Goal: Information Seeking & Learning: Check status

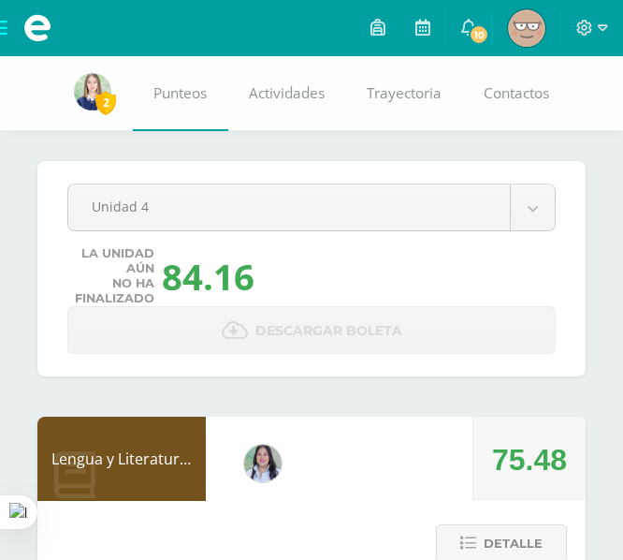
scroll to position [568, 0]
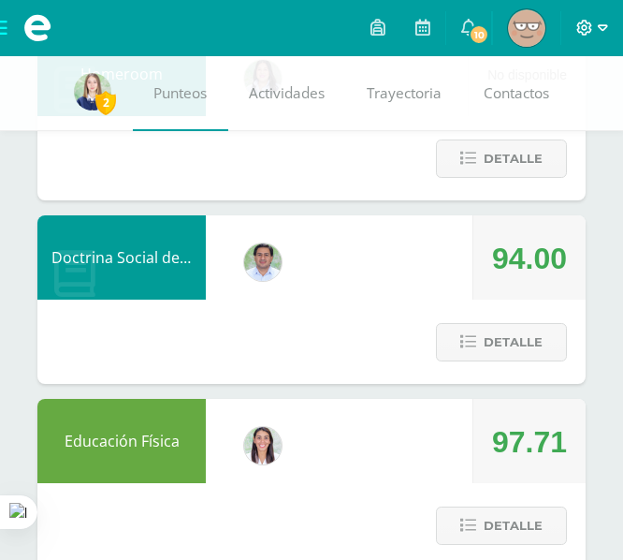
click at [600, 35] on icon at bounding box center [603, 28] width 10 height 17
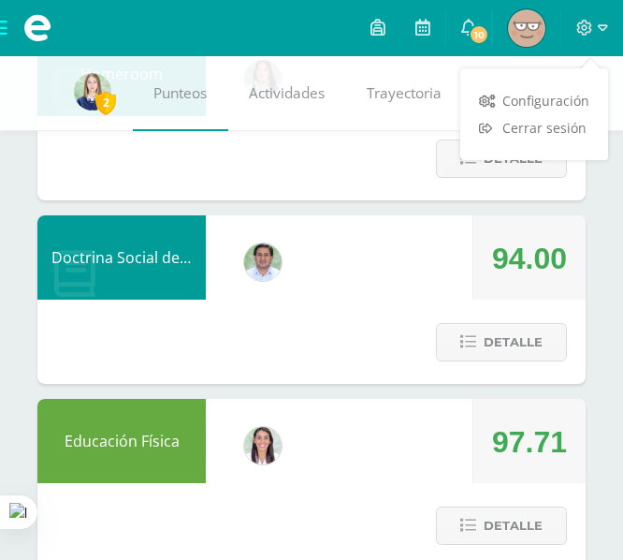
click at [509, 25] on img at bounding box center [526, 27] width 37 height 37
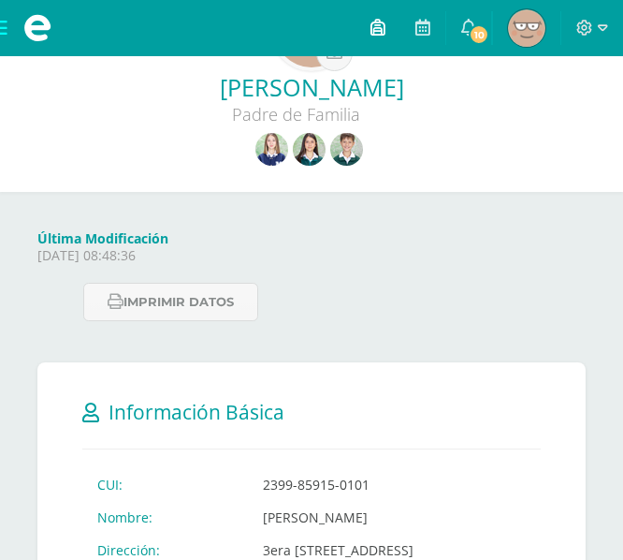
click at [381, 32] on icon at bounding box center [378, 27] width 15 height 17
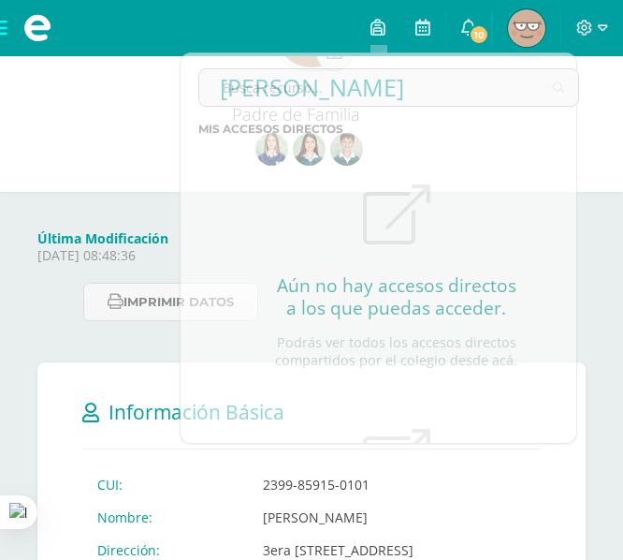
click at [7, 36] on span at bounding box center [37, 28] width 75 height 56
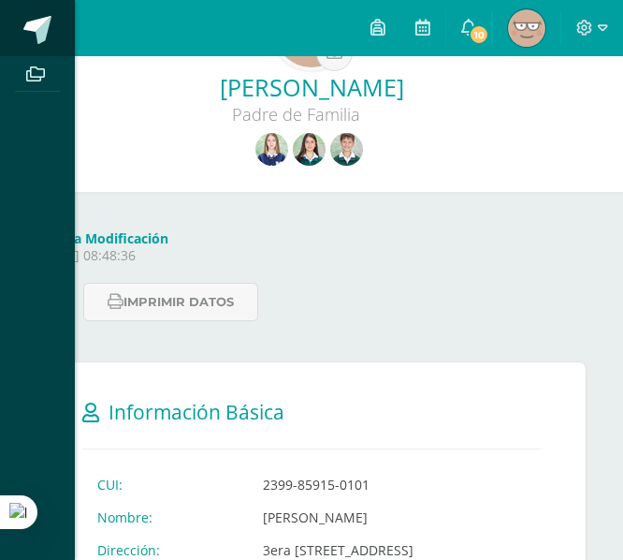
click at [39, 48] on link at bounding box center [37, 28] width 75 height 56
click at [531, 209] on div "Archivos Cerrar panel" at bounding box center [311, 280] width 623 height 560
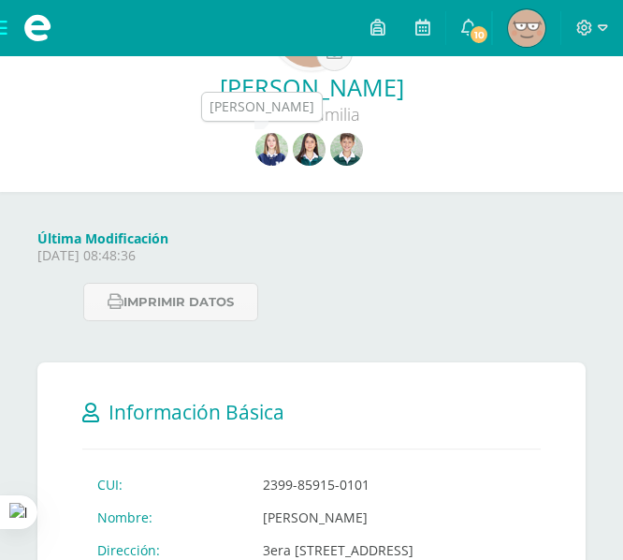
click at [311, 149] on img at bounding box center [309, 149] width 33 height 33
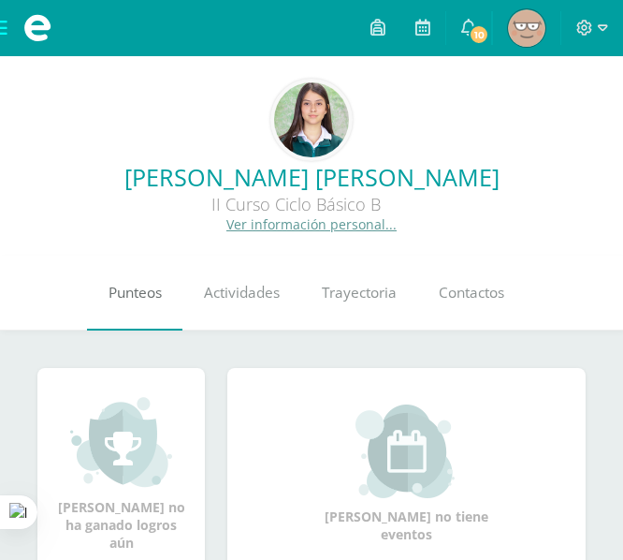
click at [141, 297] on span "Punteos" at bounding box center [135, 293] width 53 height 20
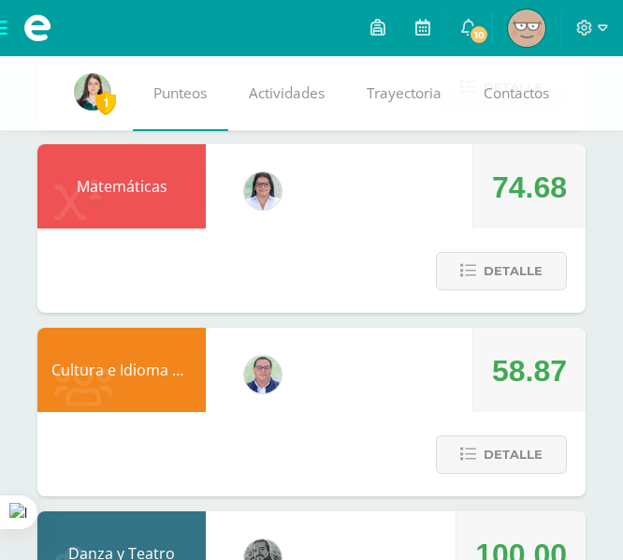
scroll to position [2471, 0]
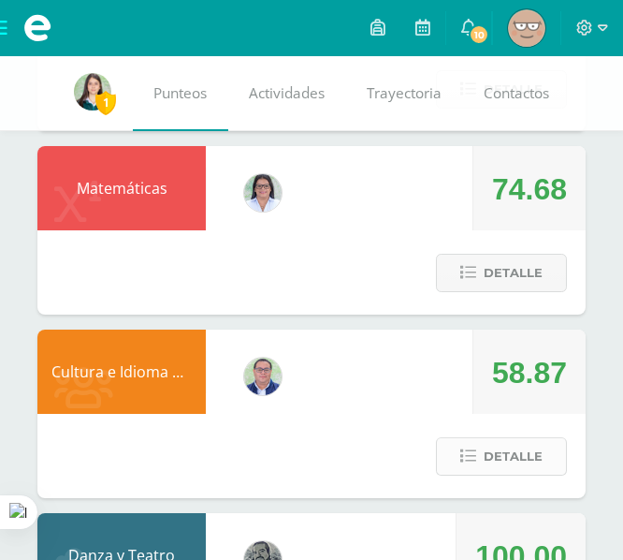
click at [514, 469] on span "Detalle" at bounding box center [513, 456] width 59 height 35
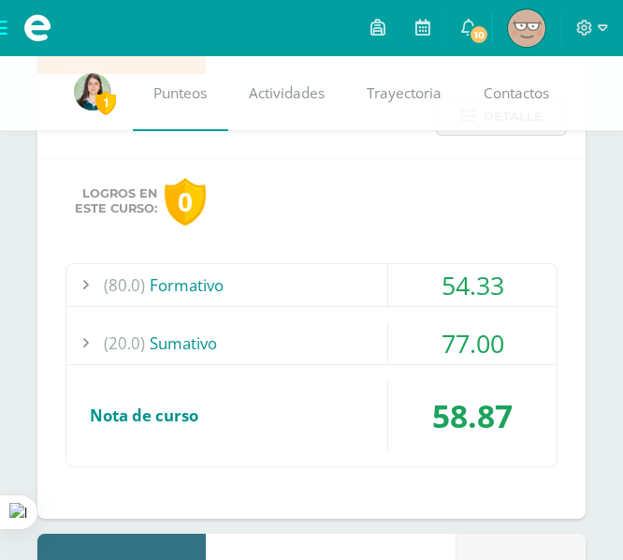
click at [491, 293] on div "54.33" at bounding box center [472, 285] width 168 height 42
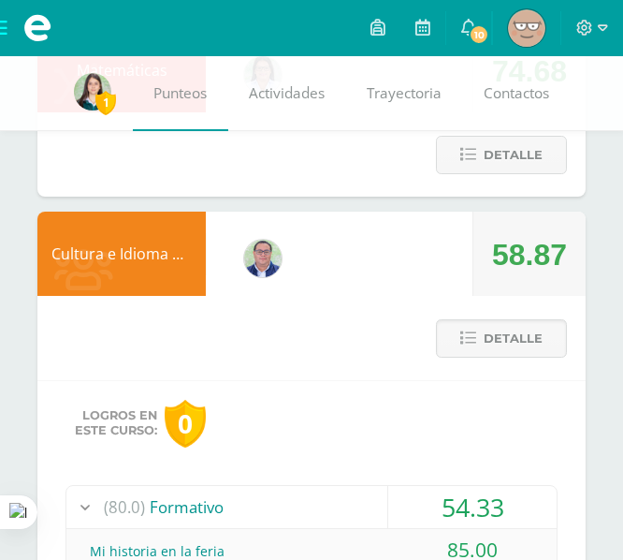
scroll to position [2588, 0]
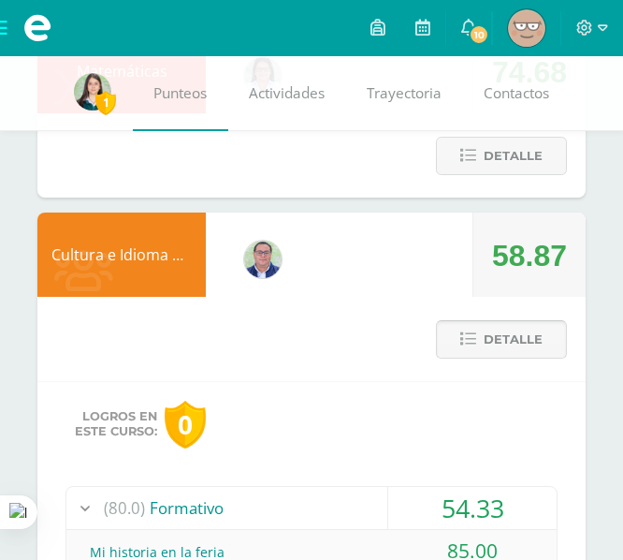
click at [517, 348] on span "Detalle" at bounding box center [513, 339] width 59 height 35
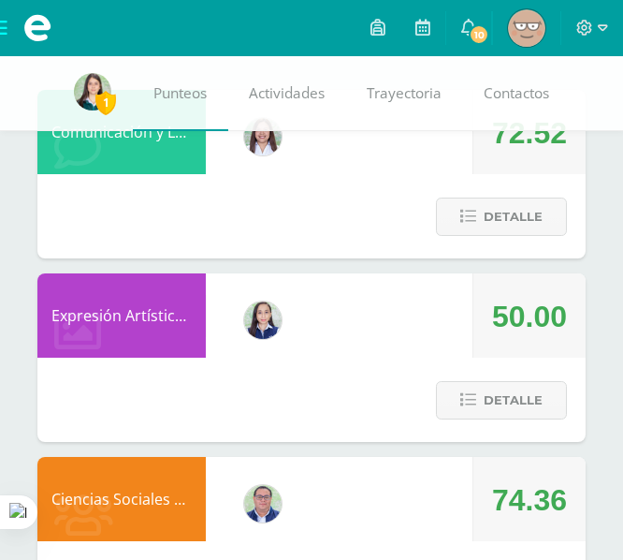
scroll to position [361, 0]
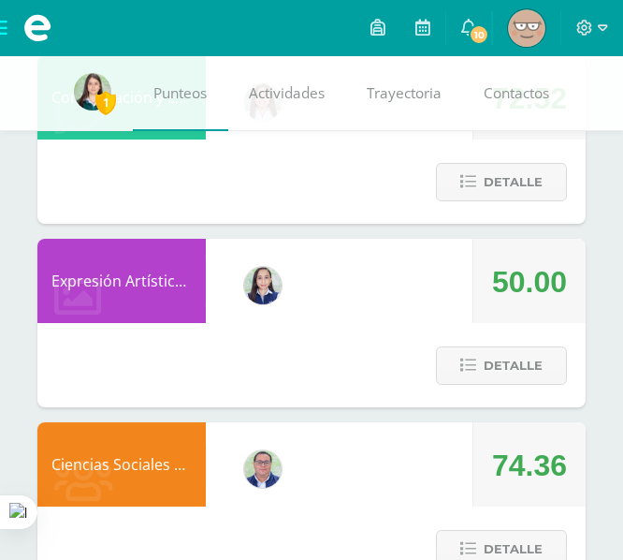
click at [502, 404] on div "Detalle" at bounding box center [497, 365] width 178 height 84
click at [504, 385] on button "Detalle" at bounding box center [501, 365] width 131 height 38
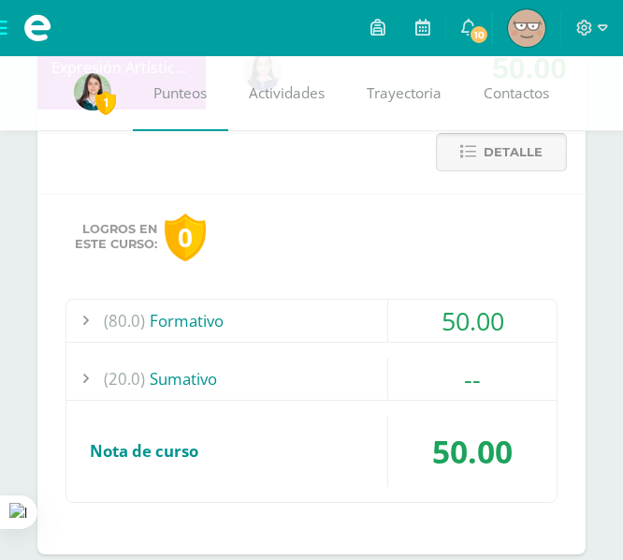
scroll to position [575, 0]
click at [481, 340] on div "50.00" at bounding box center [472, 320] width 168 height 42
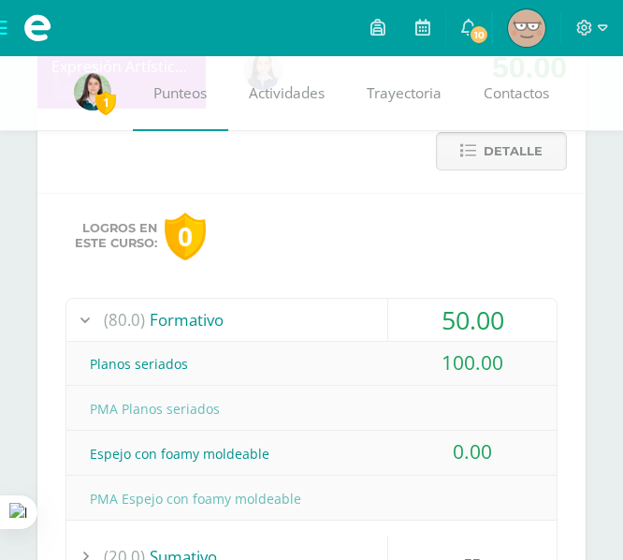
click at [511, 167] on span "Detalle" at bounding box center [513, 151] width 59 height 35
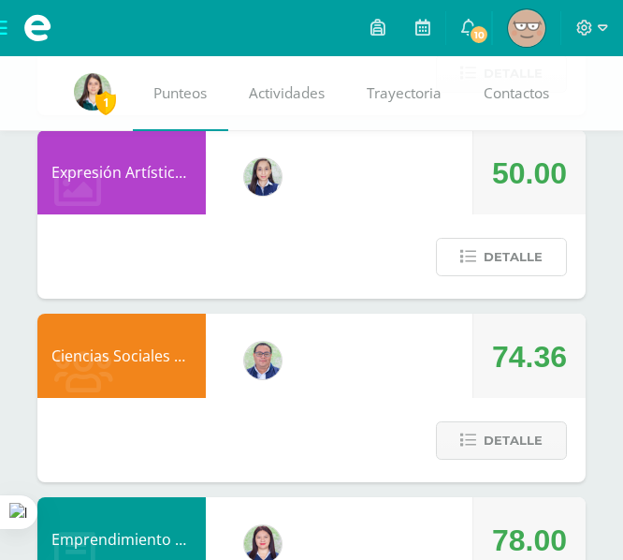
scroll to position [467, 0]
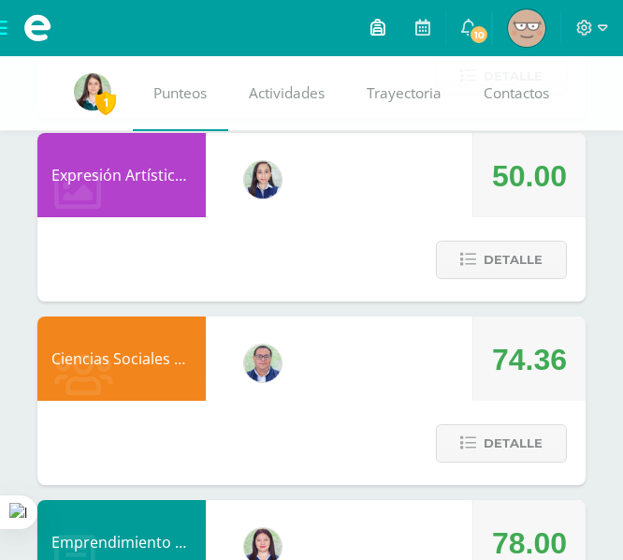
click at [378, 29] on icon at bounding box center [378, 27] width 15 height 17
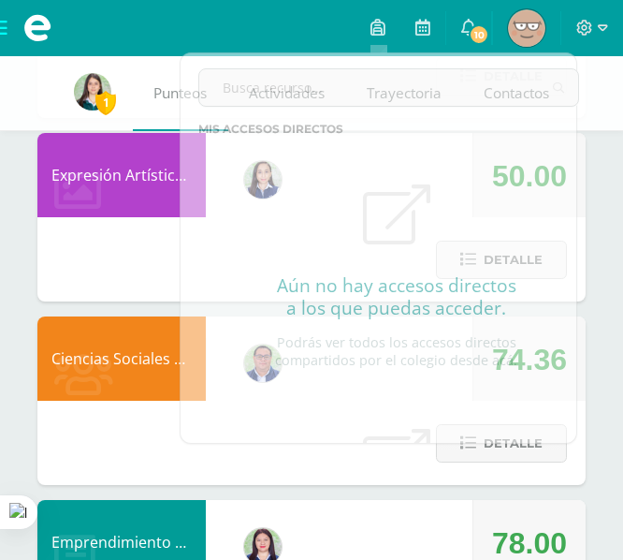
click at [522, 29] on img at bounding box center [526, 27] width 37 height 37
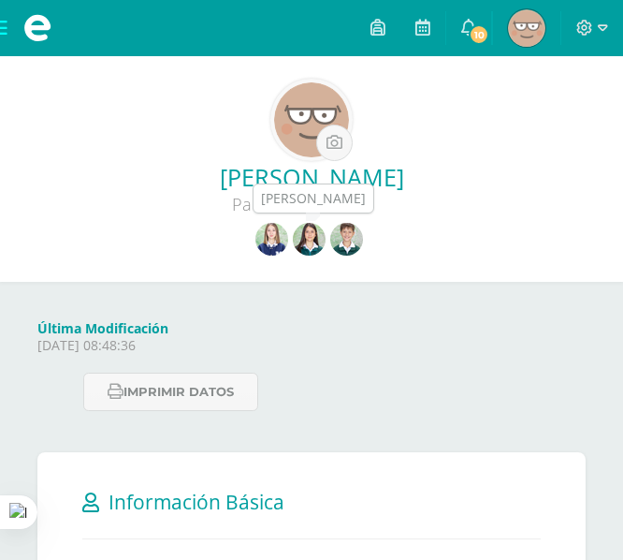
click at [354, 240] on img at bounding box center [346, 239] width 33 height 33
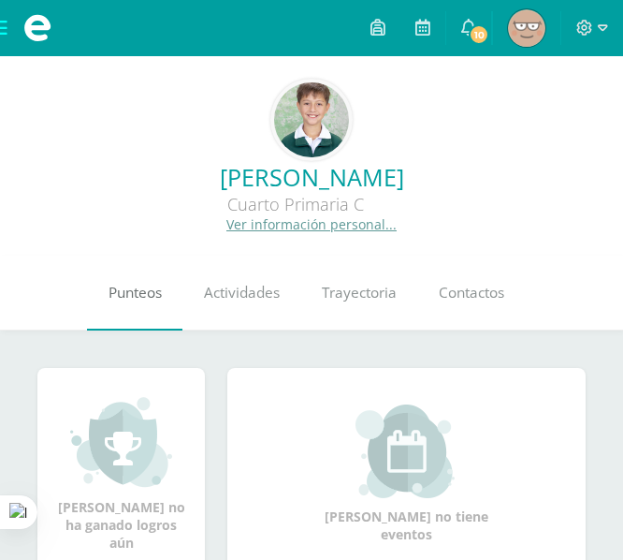
drag, startPoint x: 104, startPoint y: 306, endPoint x: 116, endPoint y: 304, distance: 12.3
click at [104, 306] on link "Punteos" at bounding box center [134, 292] width 95 height 75
click at [126, 306] on link "Punteos" at bounding box center [134, 292] width 95 height 75
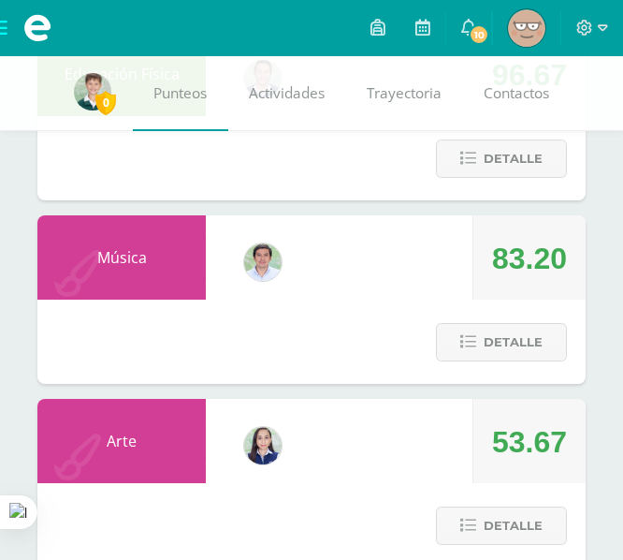
scroll to position [2363, 0]
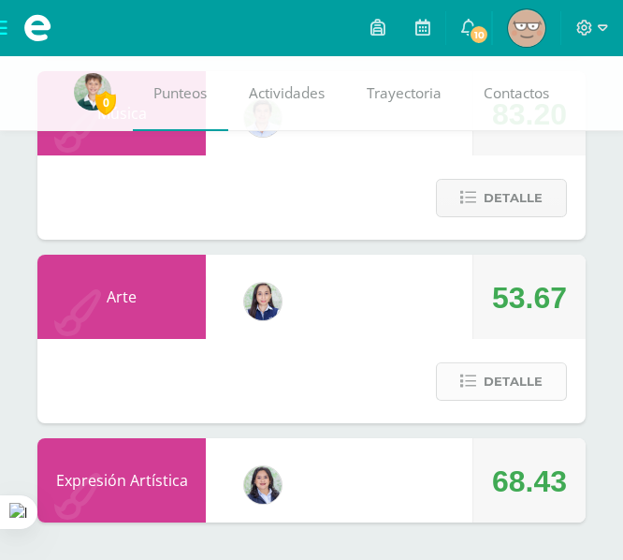
click at [478, 376] on button "Detalle" at bounding box center [501, 381] width 131 height 38
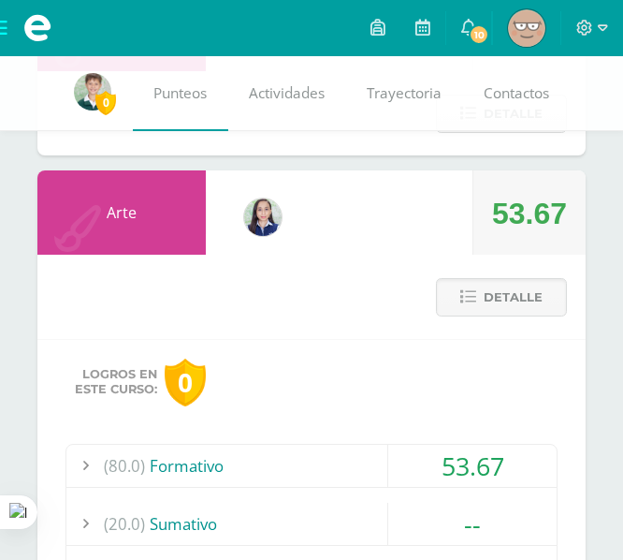
scroll to position [2466, 0]
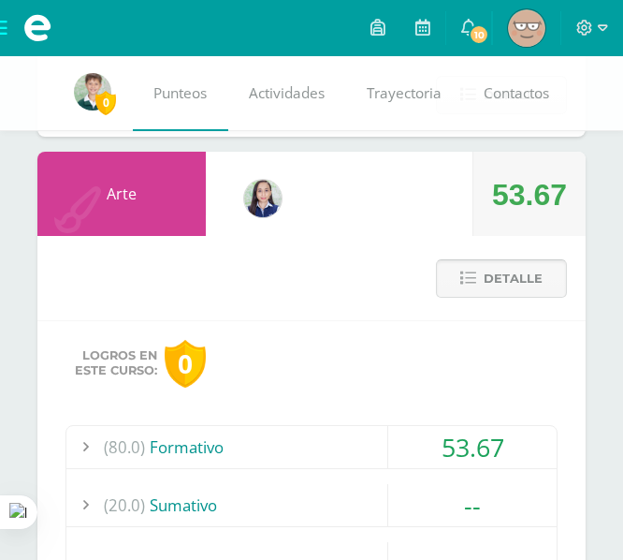
click at [514, 270] on span "Detalle" at bounding box center [513, 278] width 59 height 35
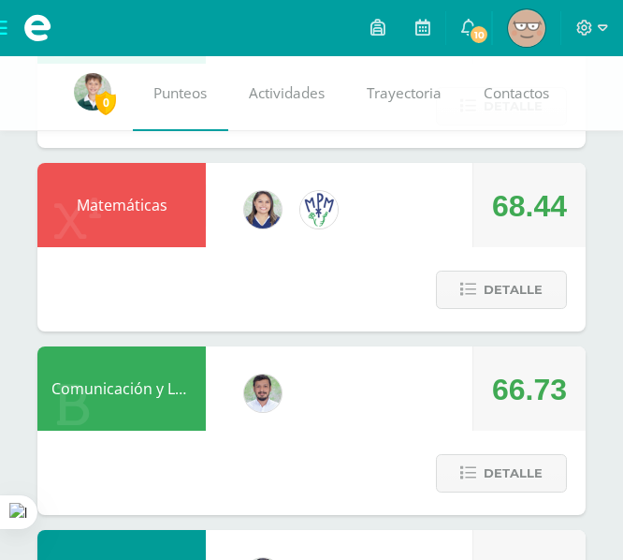
scroll to position [0, 0]
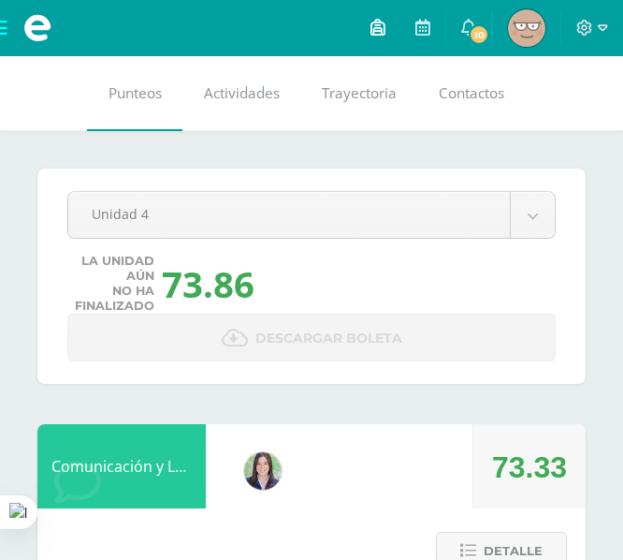
click at [382, 33] on icon at bounding box center [378, 27] width 15 height 17
click at [482, 21] on link "10" at bounding box center [468, 28] width 45 height 56
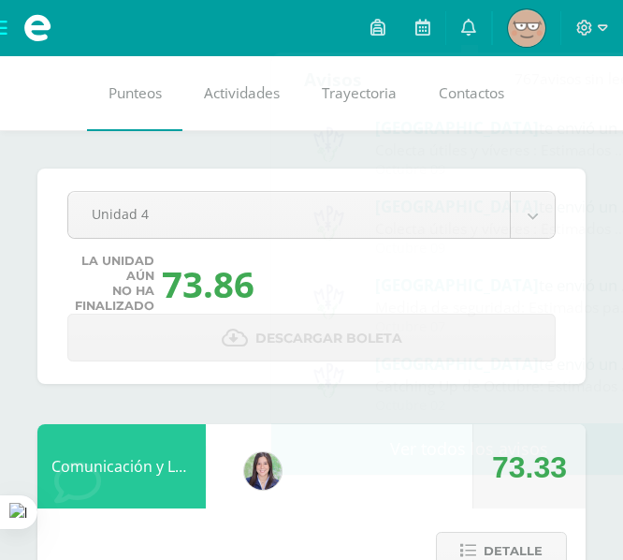
click at [516, 37] on img at bounding box center [526, 27] width 37 height 37
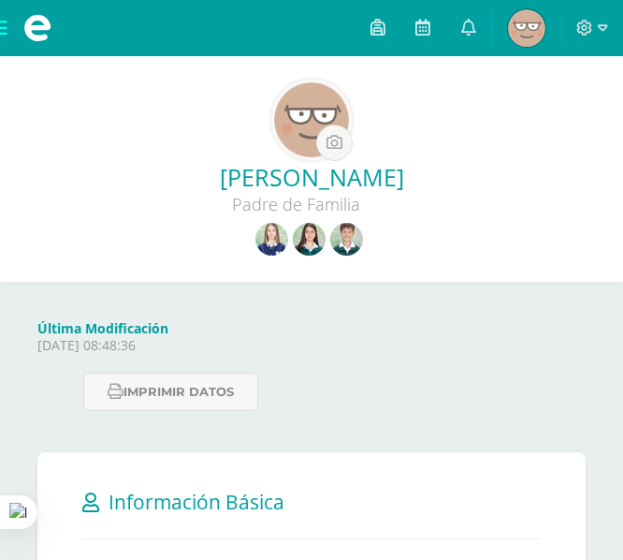
click at [297, 240] on img at bounding box center [309, 239] width 33 height 33
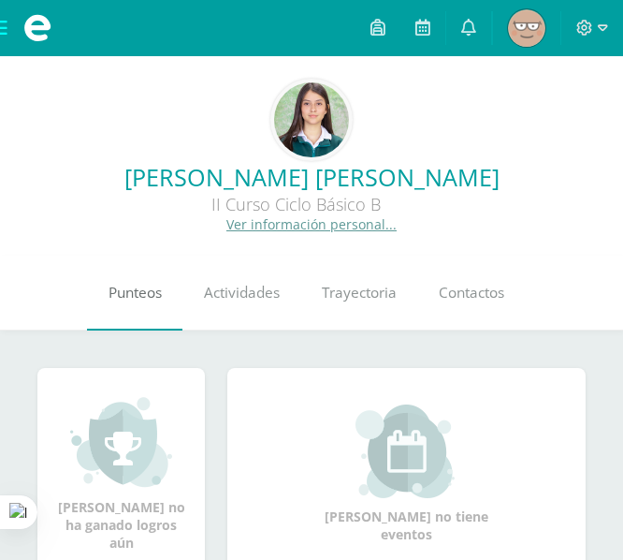
click at [155, 297] on span "Punteos" at bounding box center [135, 293] width 53 height 20
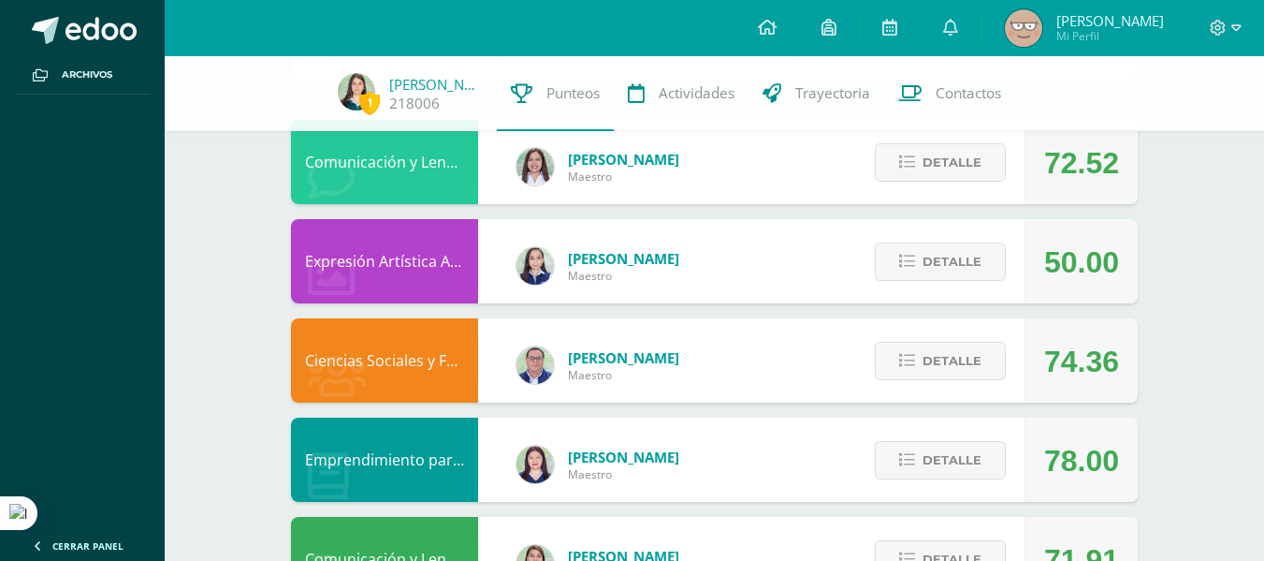
scroll to position [170, 0]
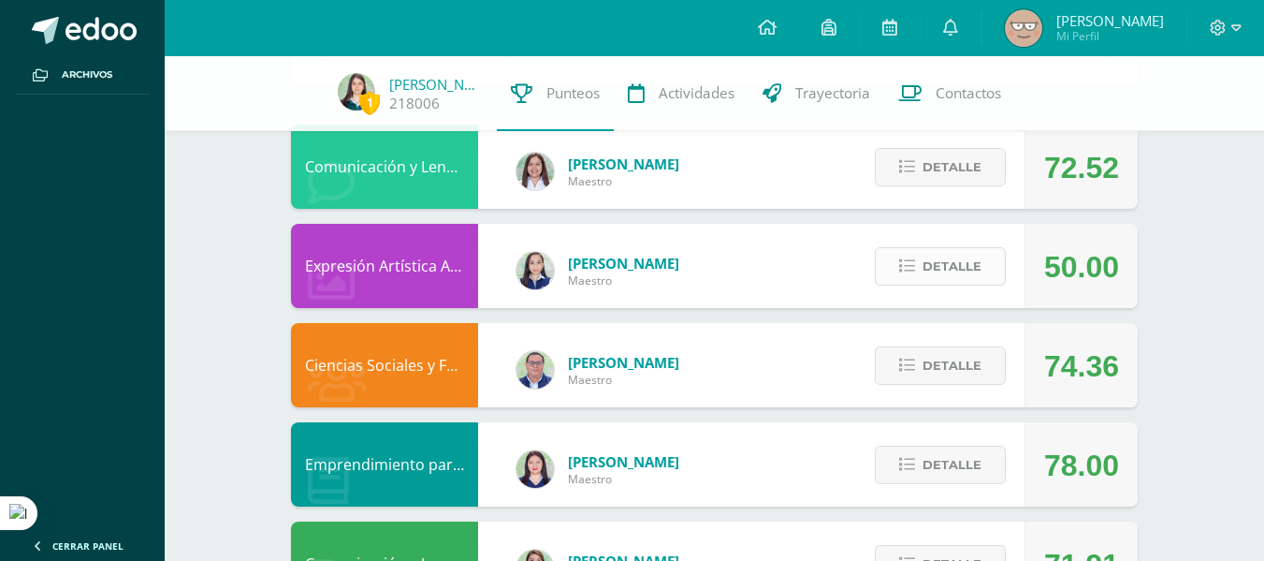
click at [622, 281] on span "Detalle" at bounding box center [952, 266] width 59 height 35
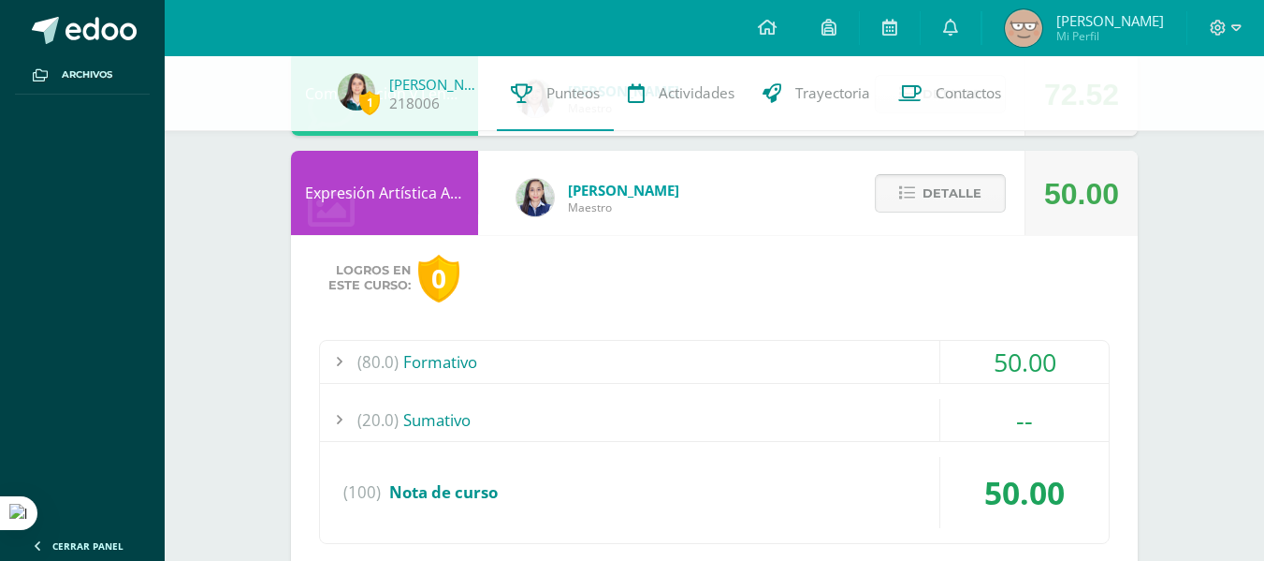
scroll to position [260, 0]
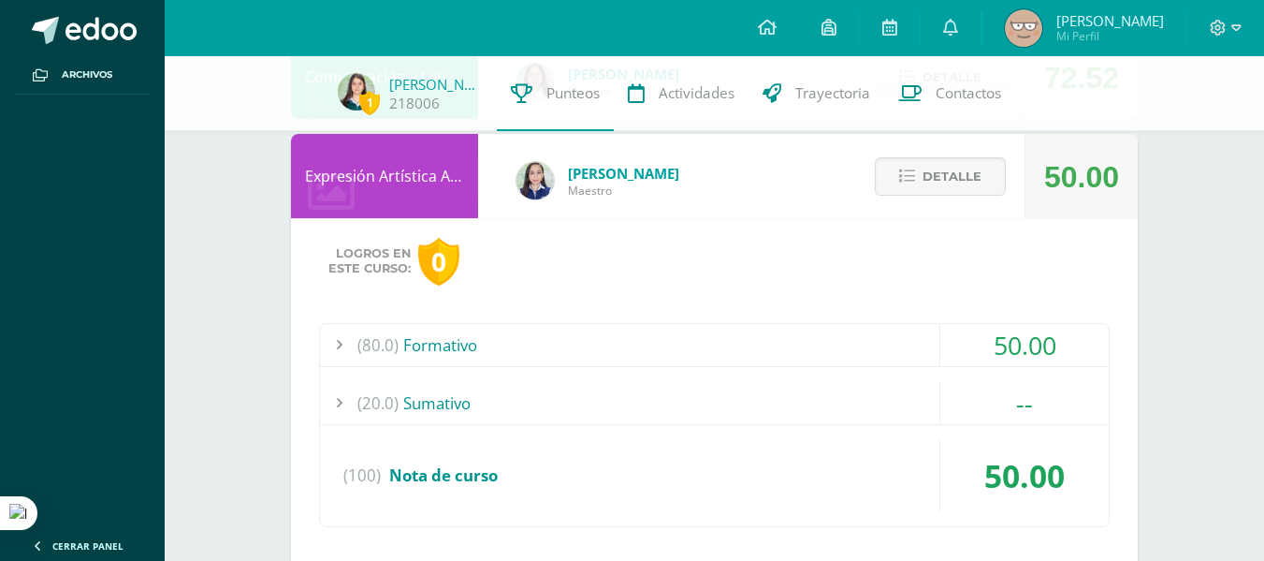
click at [622, 355] on div "50.00" at bounding box center [1024, 345] width 168 height 42
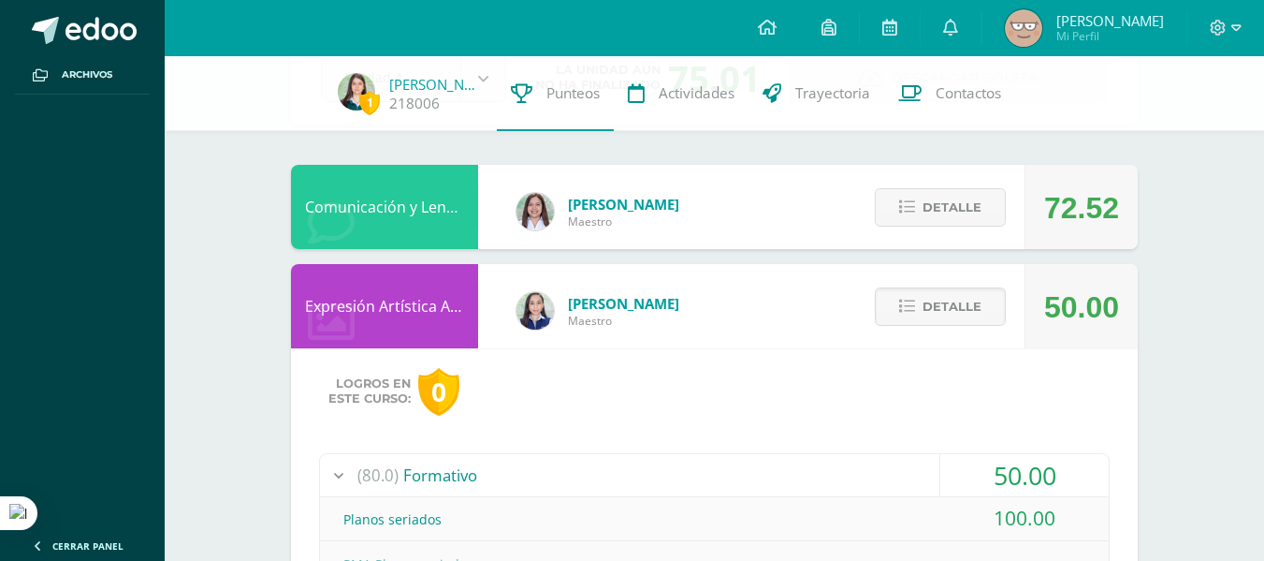
scroll to position [129, 0]
click at [622, 469] on div "50.00" at bounding box center [1024, 476] width 168 height 42
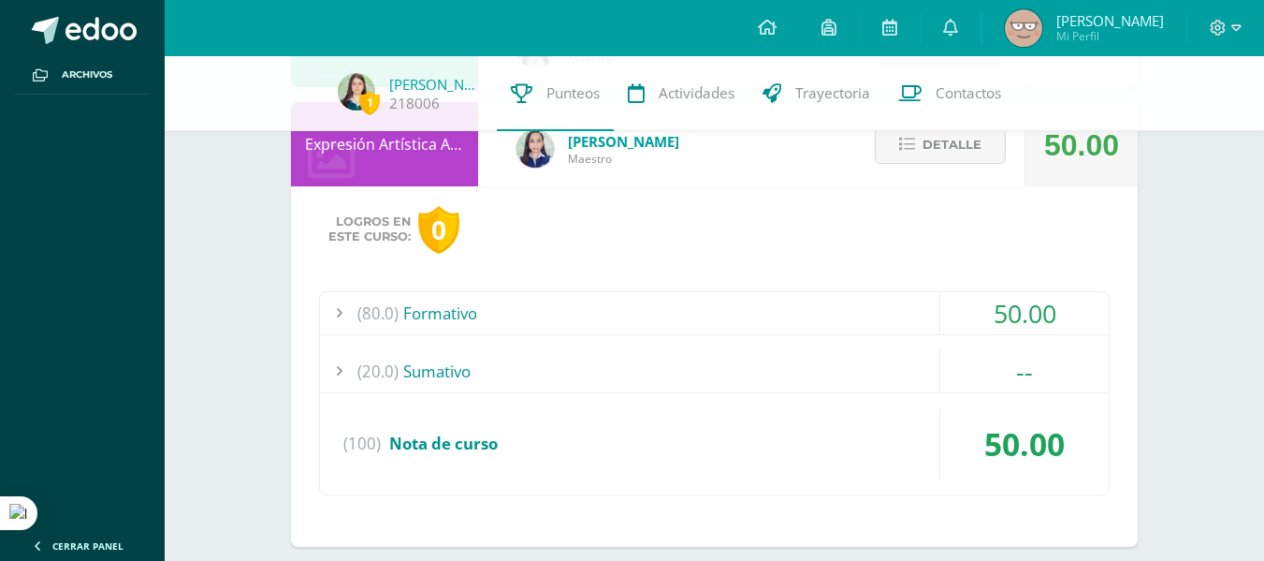
scroll to position [293, 0]
click at [622, 152] on span "Detalle" at bounding box center [952, 143] width 59 height 35
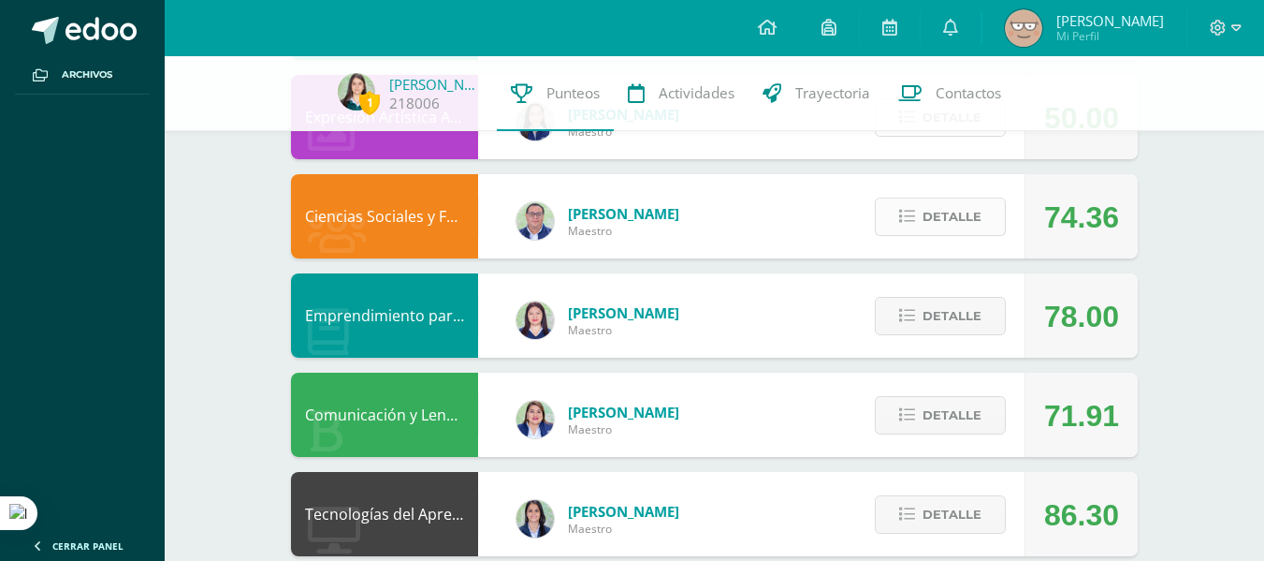
scroll to position [320, 0]
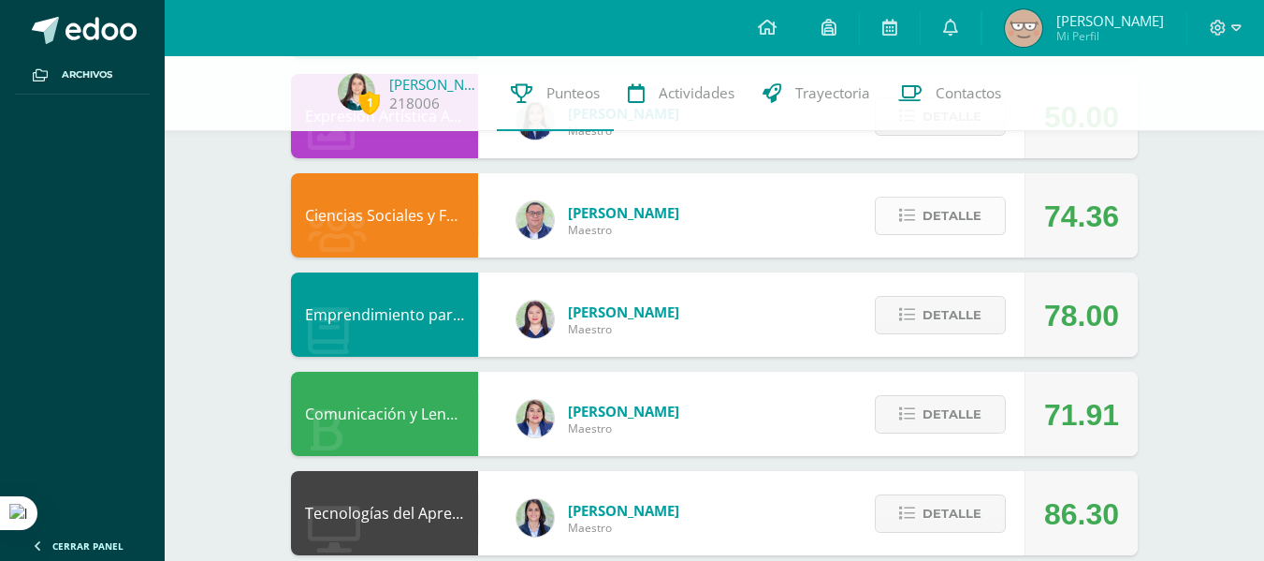
click at [622, 225] on span "Detalle" at bounding box center [952, 215] width 59 height 35
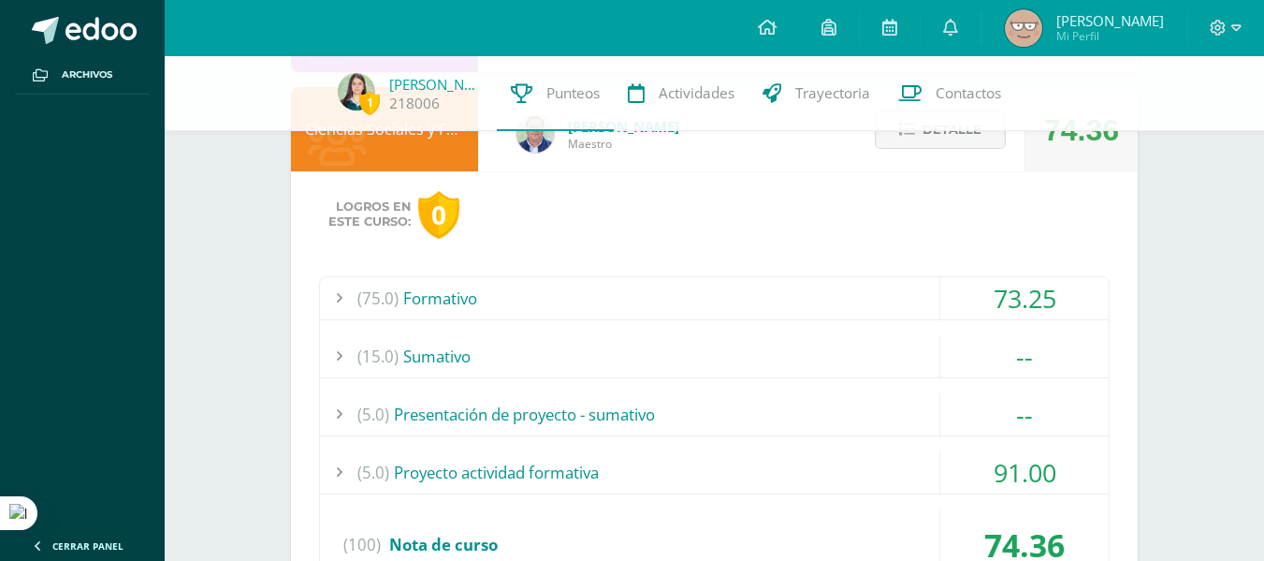
scroll to position [407, 0]
click at [622, 325] on div "(75.0) Formativo 73.25 Desastres socio - ambientales 73.00" at bounding box center [714, 435] width 791 height 320
click at [622, 319] on div "(75.0) Formativo 73.25 Desastres socio - ambientales 73.00" at bounding box center [714, 435] width 791 height 320
click at [622, 308] on div "73.25" at bounding box center [1024, 297] width 168 height 42
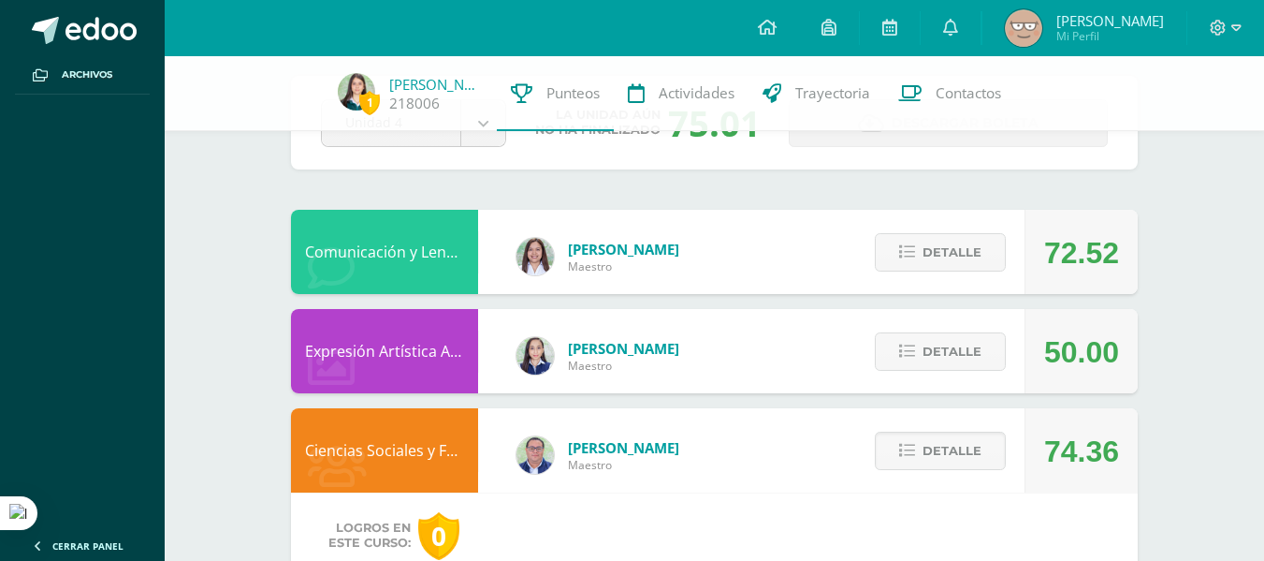
scroll to position [54, 0]
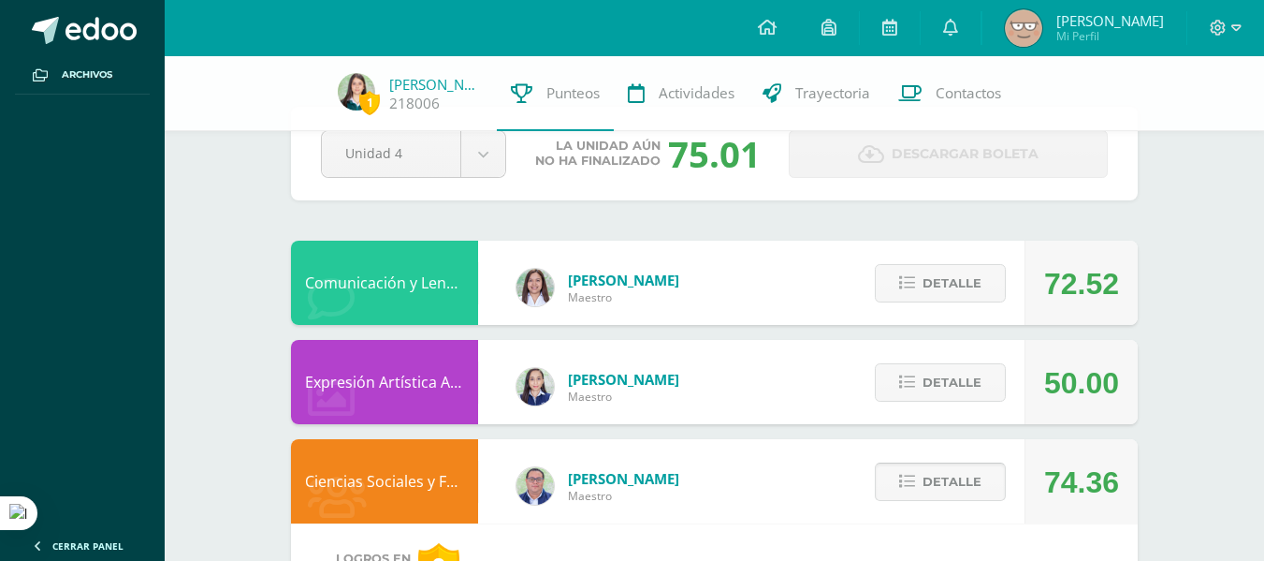
click at [622, 473] on span "Detalle" at bounding box center [952, 481] width 59 height 35
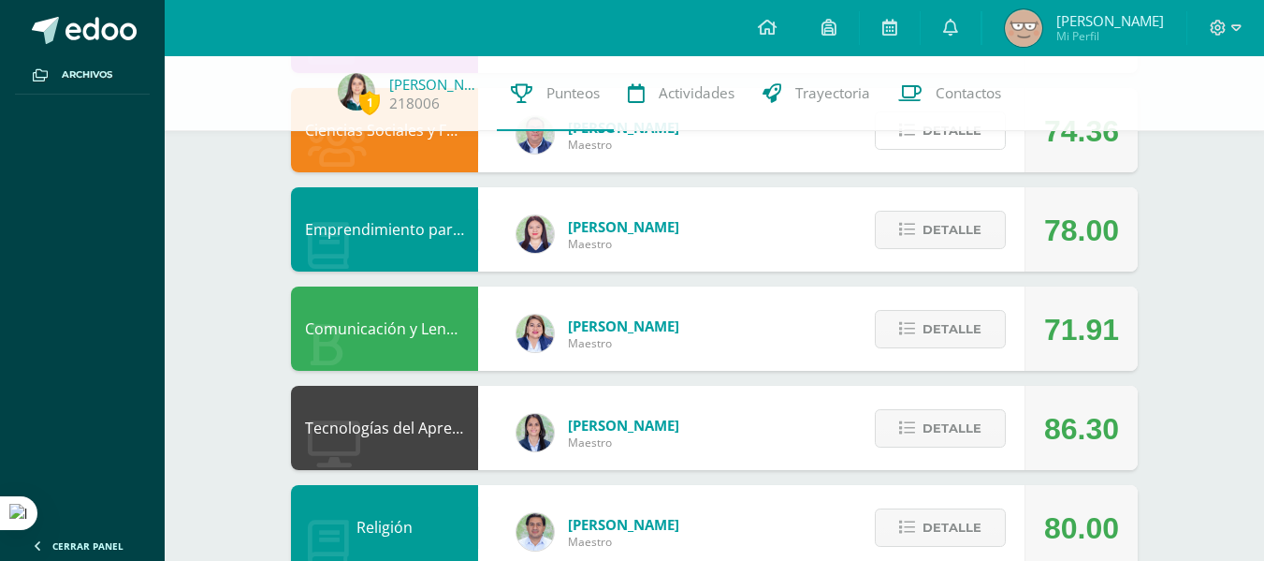
scroll to position [488, 0]
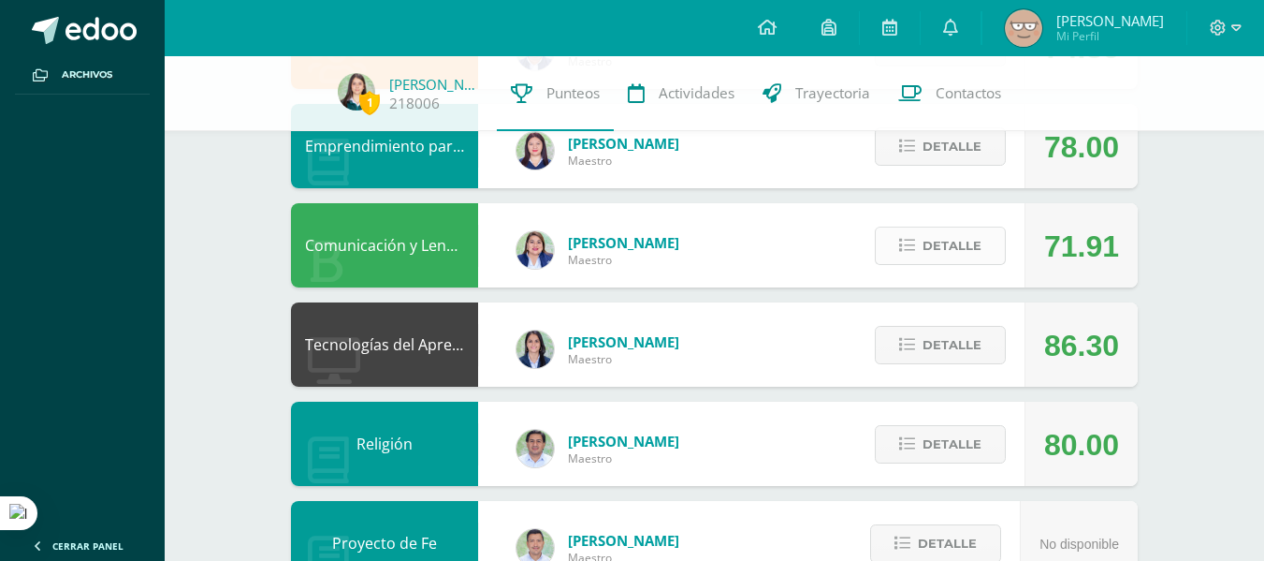
click at [622, 245] on span "Detalle" at bounding box center [952, 245] width 59 height 35
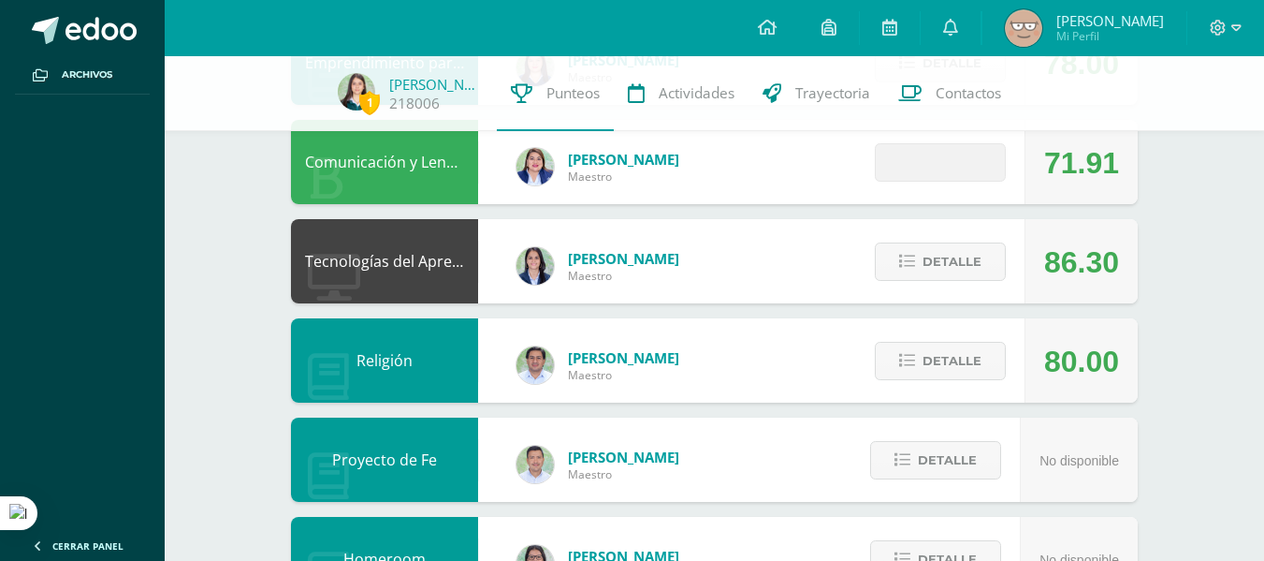
scroll to position [573, 0]
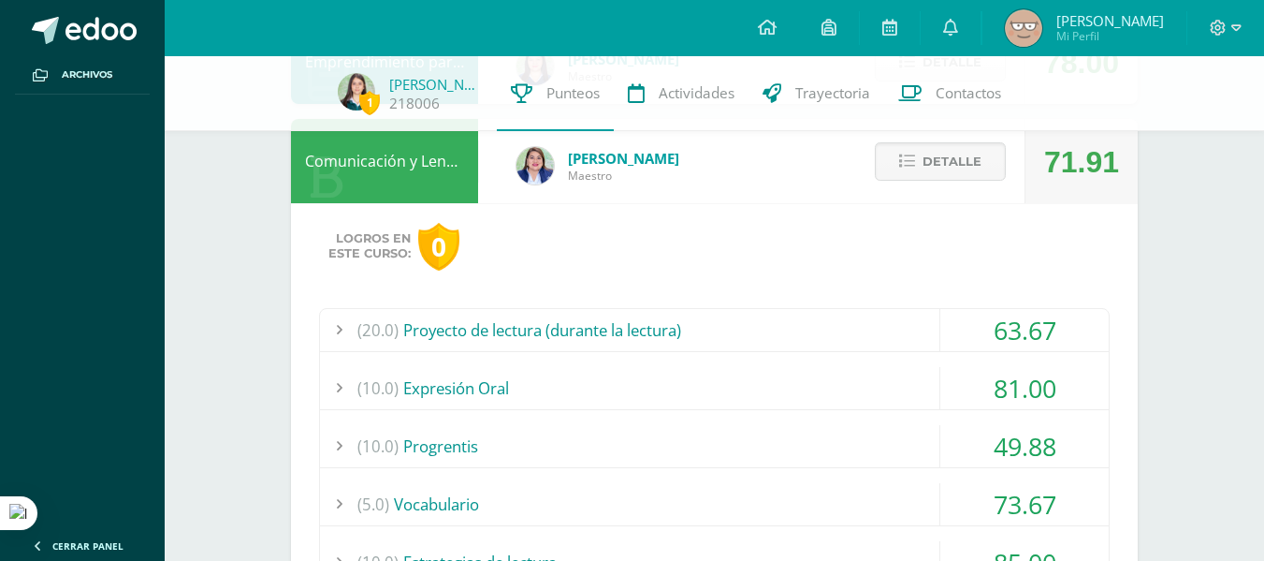
click at [622, 328] on div "63.67" at bounding box center [1024, 330] width 168 height 42
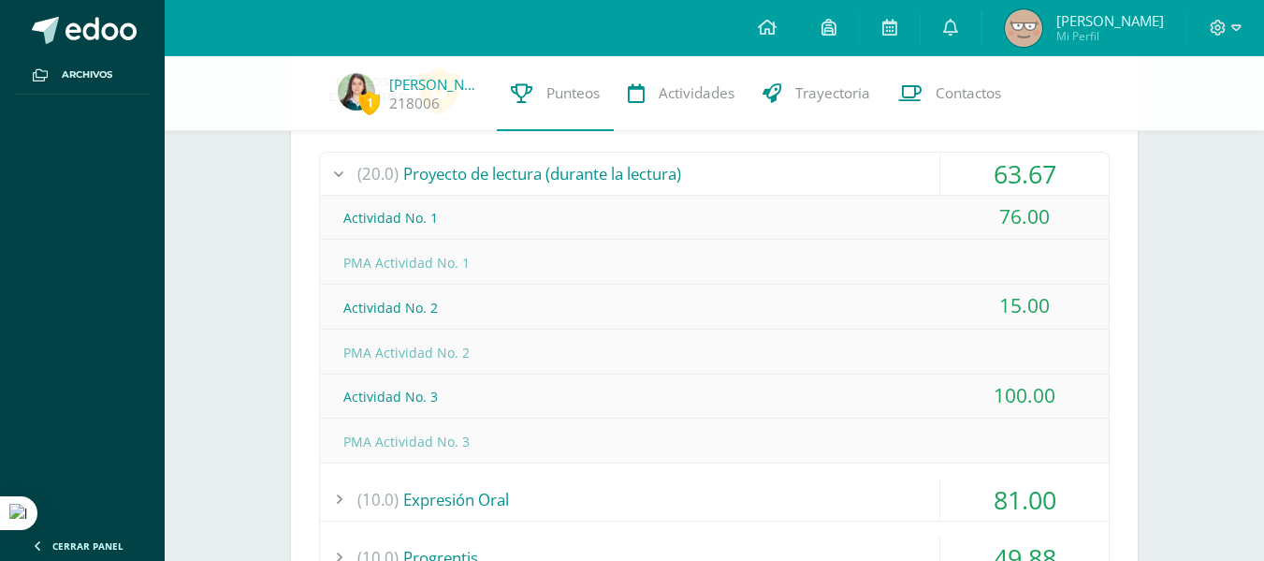
scroll to position [726, 0]
click at [622, 185] on div "63.67" at bounding box center [1024, 176] width 168 height 42
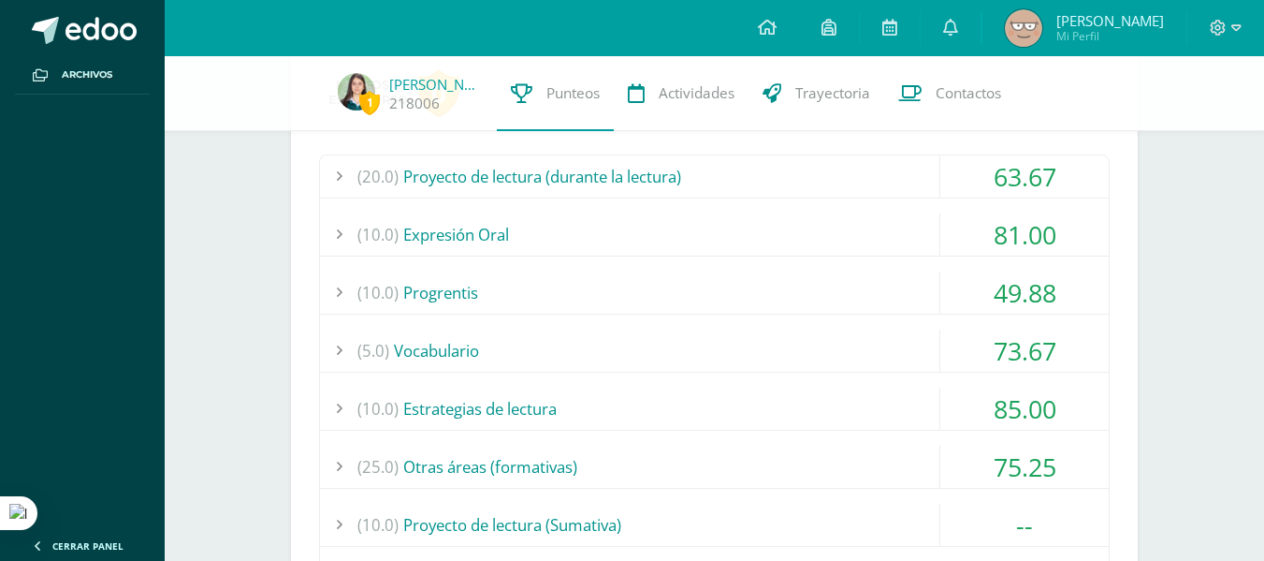
click at [622, 247] on div "81.00" at bounding box center [1024, 234] width 168 height 42
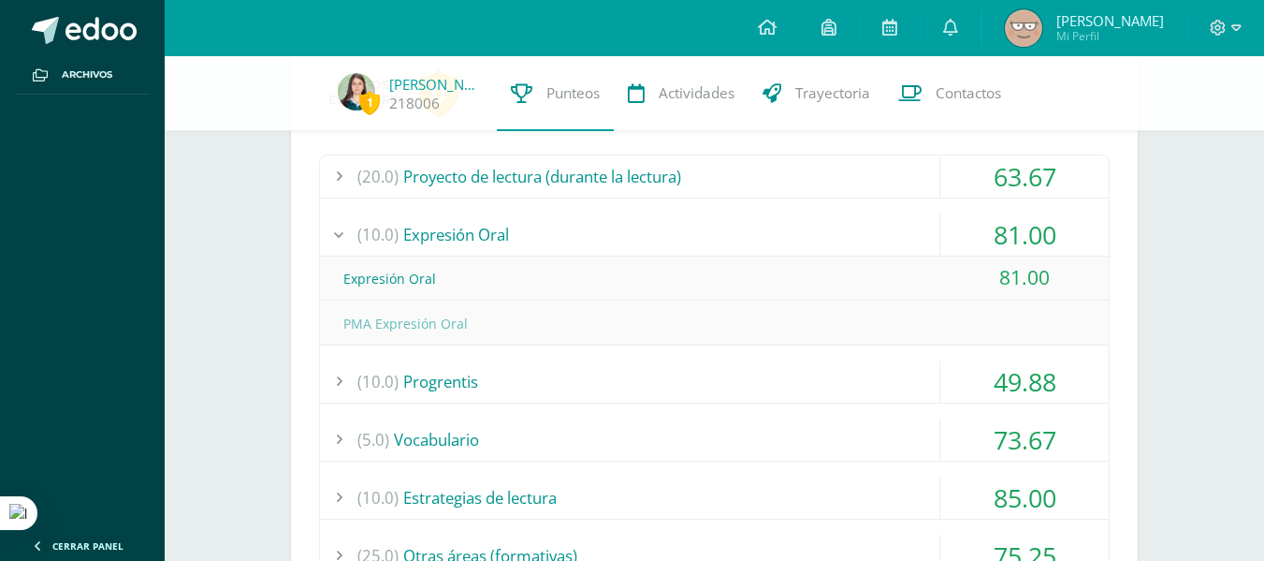
click at [622, 252] on div "81.00" at bounding box center [1024, 234] width 168 height 42
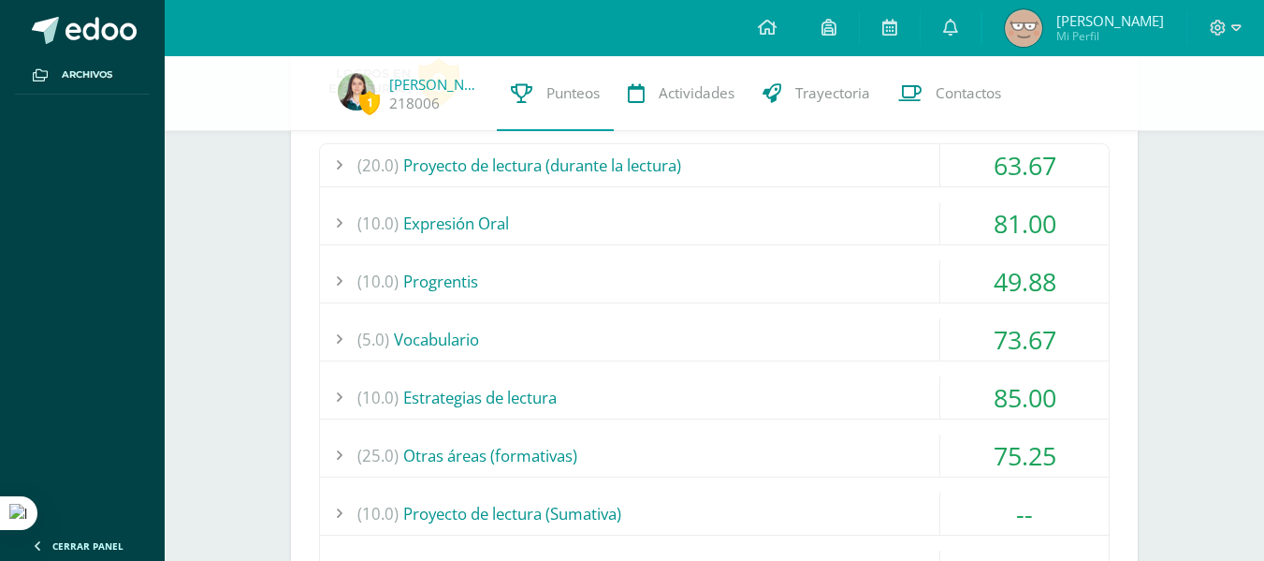
scroll to position [738, 0]
click at [622, 281] on div "49.88" at bounding box center [1024, 280] width 168 height 42
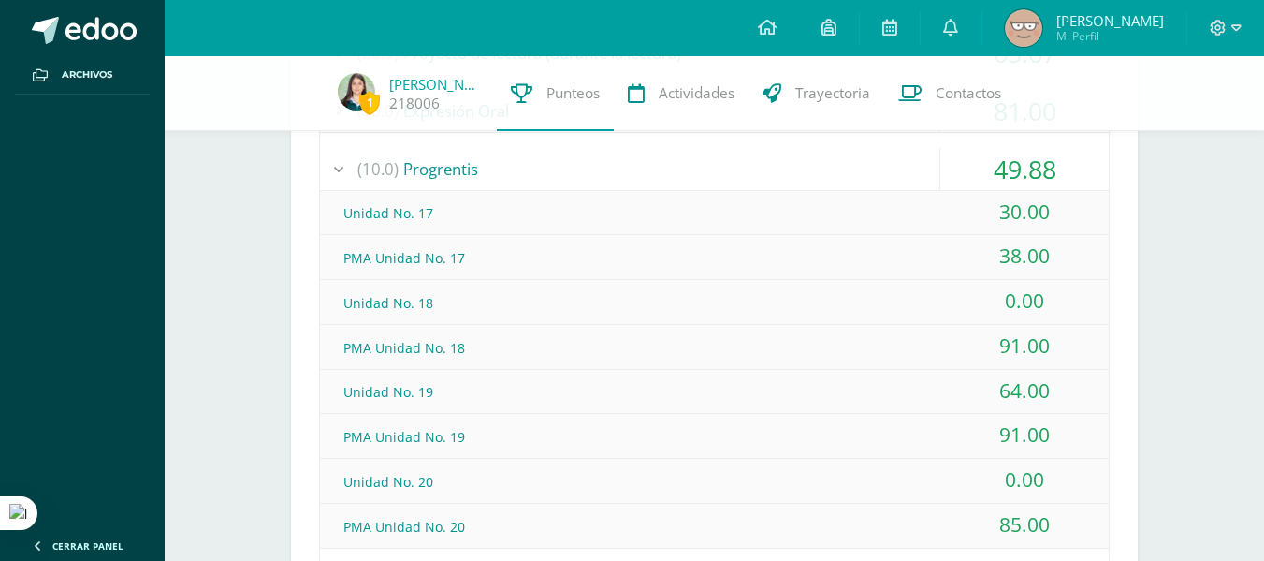
scroll to position [849, 0]
click at [622, 179] on div "49.88" at bounding box center [1024, 170] width 168 height 42
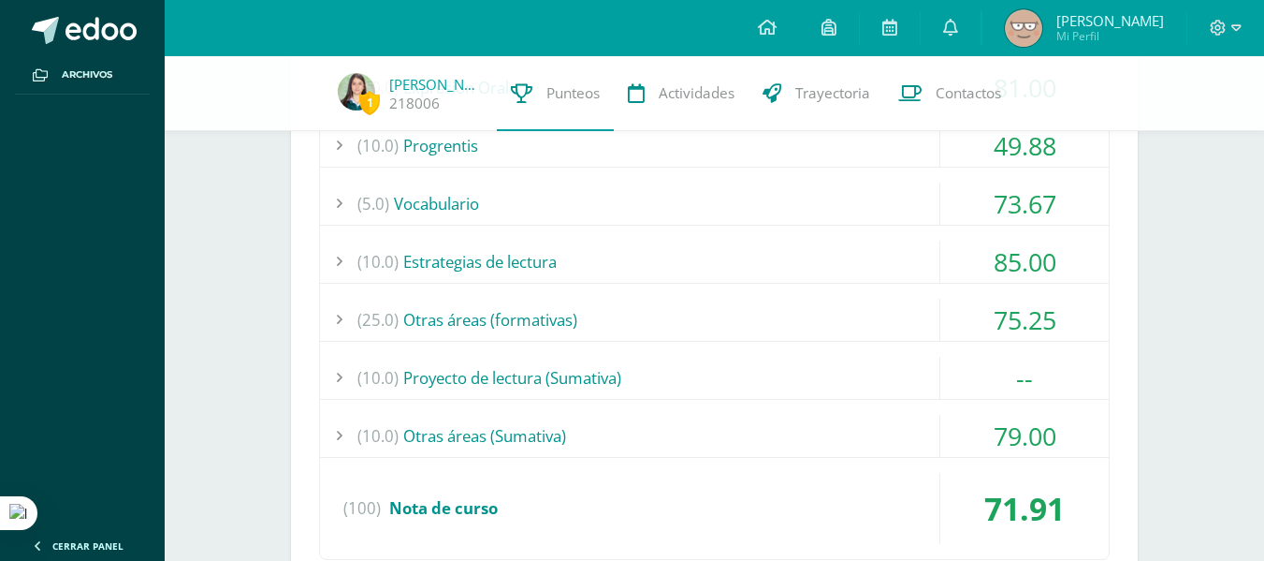
scroll to position [884, 0]
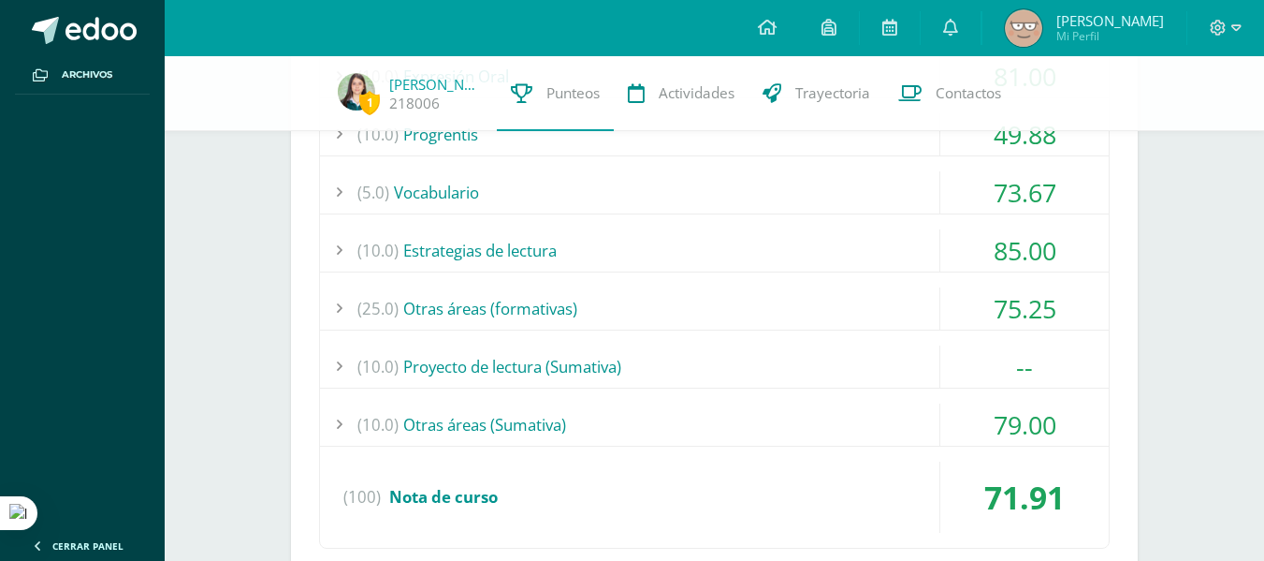
click at [622, 194] on div "73.67" at bounding box center [1024, 192] width 168 height 42
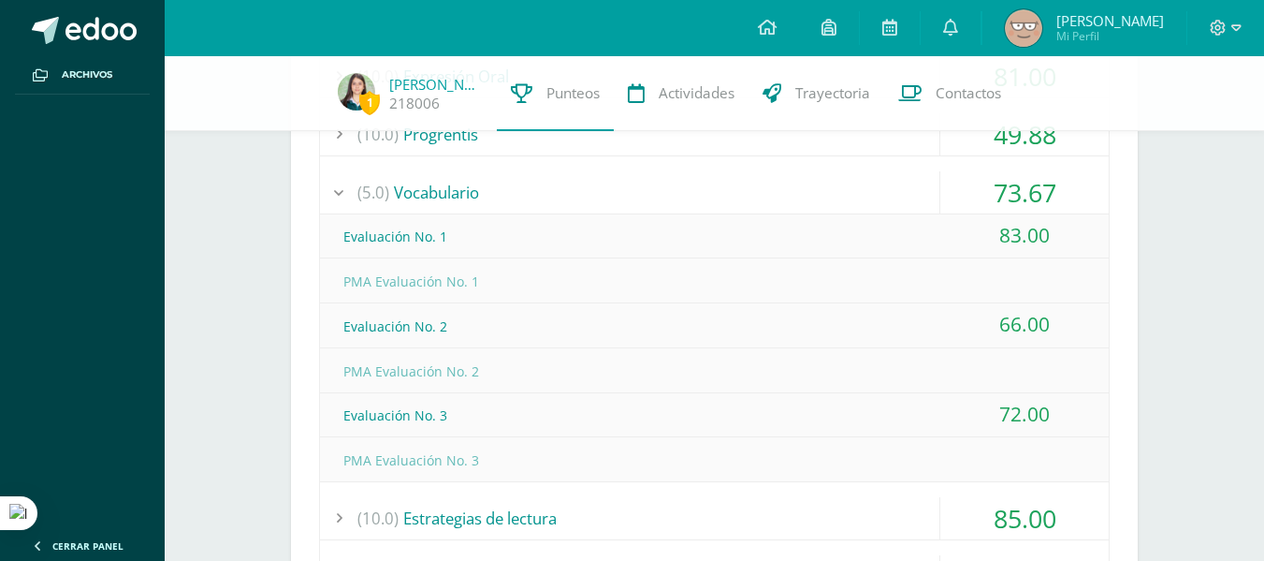
click at [622, 194] on div "73.67" at bounding box center [1024, 192] width 168 height 42
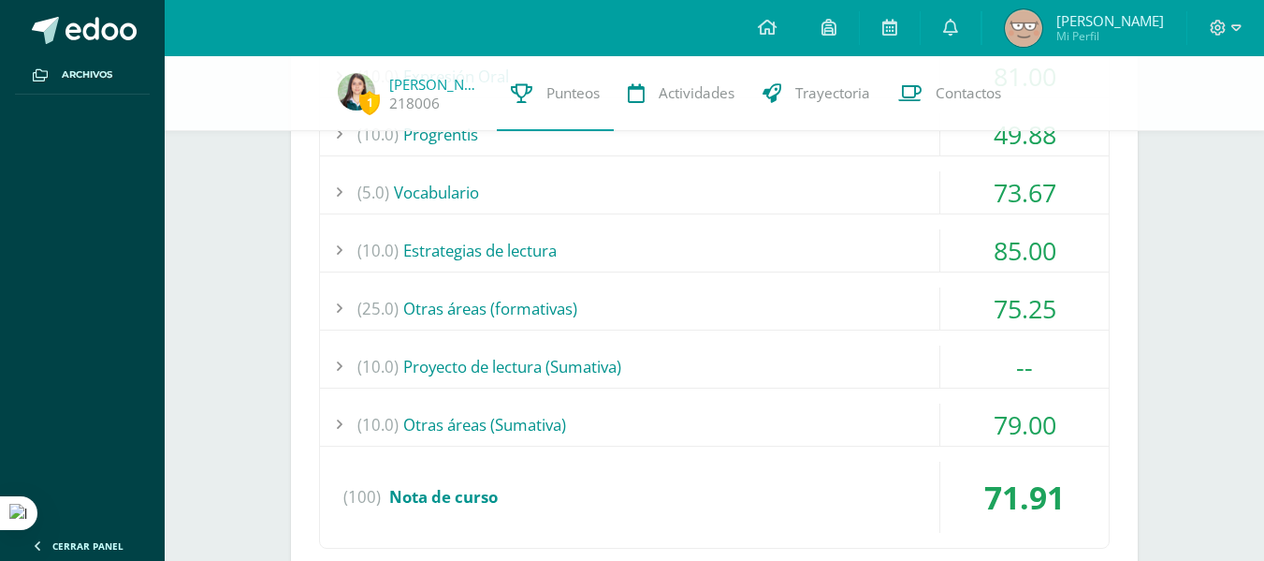
scroll to position [931, 0]
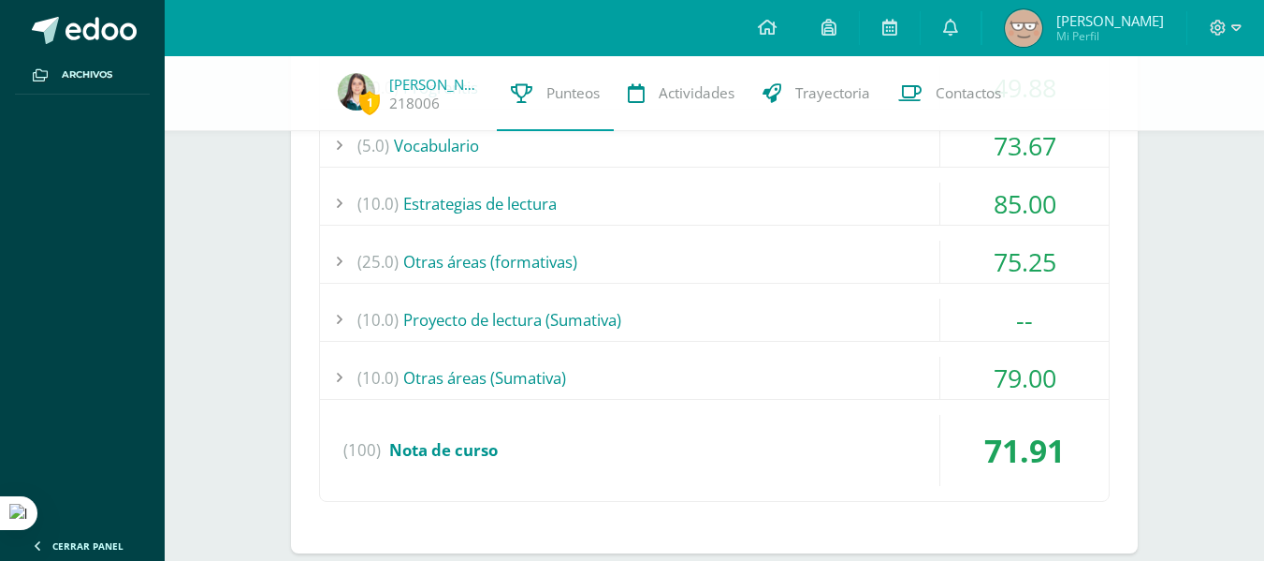
click at [622, 194] on div "85.00" at bounding box center [1024, 203] width 168 height 42
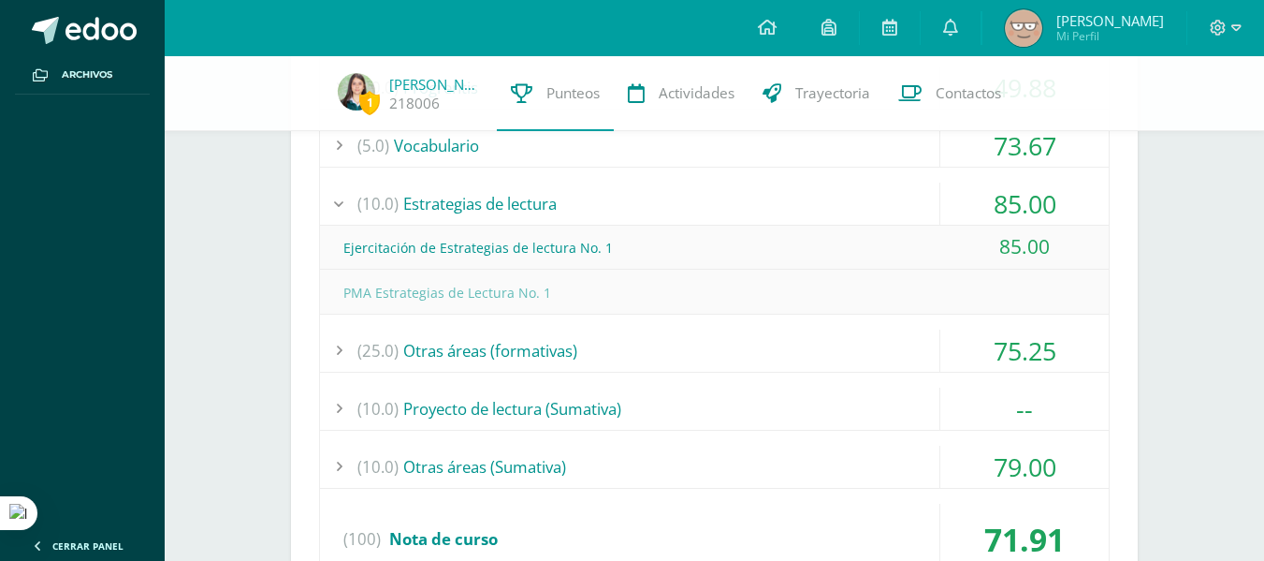
click at [622, 211] on div "85.00" at bounding box center [1024, 203] width 168 height 42
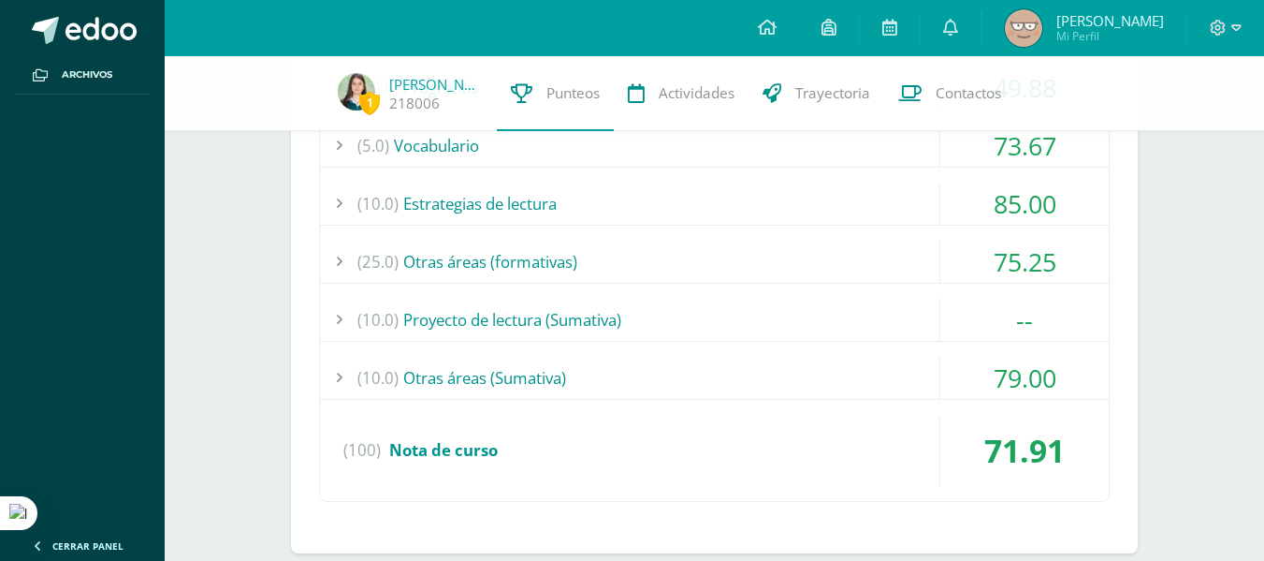
click at [622, 276] on div "75.25" at bounding box center [1024, 261] width 168 height 42
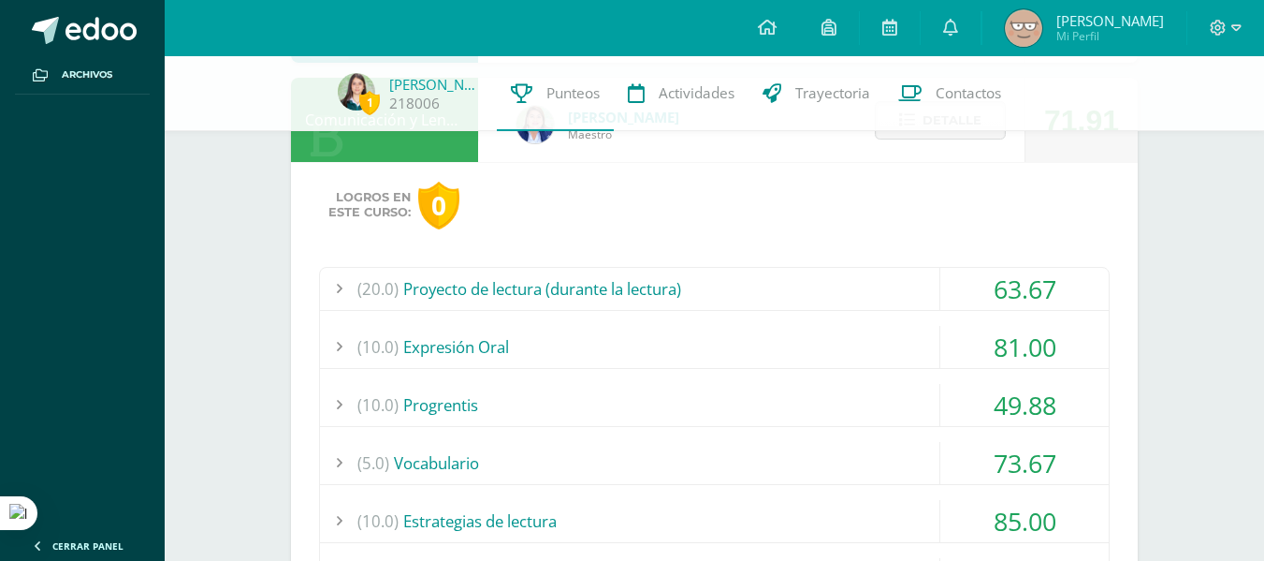
scroll to position [534, 0]
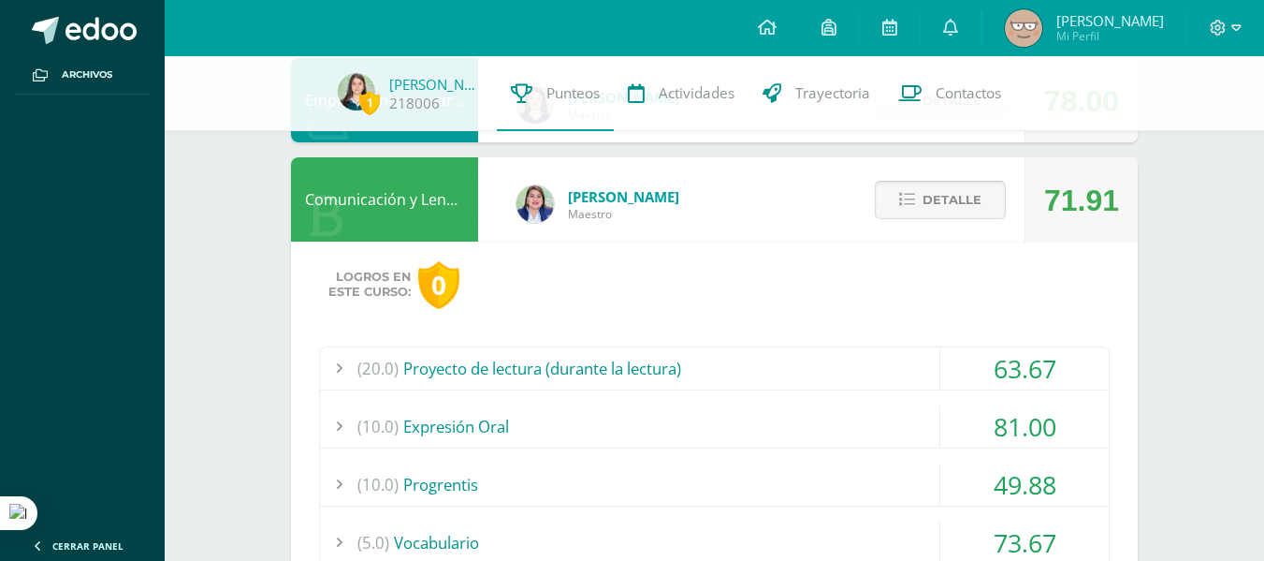
click at [622, 192] on span "Detalle" at bounding box center [952, 199] width 59 height 35
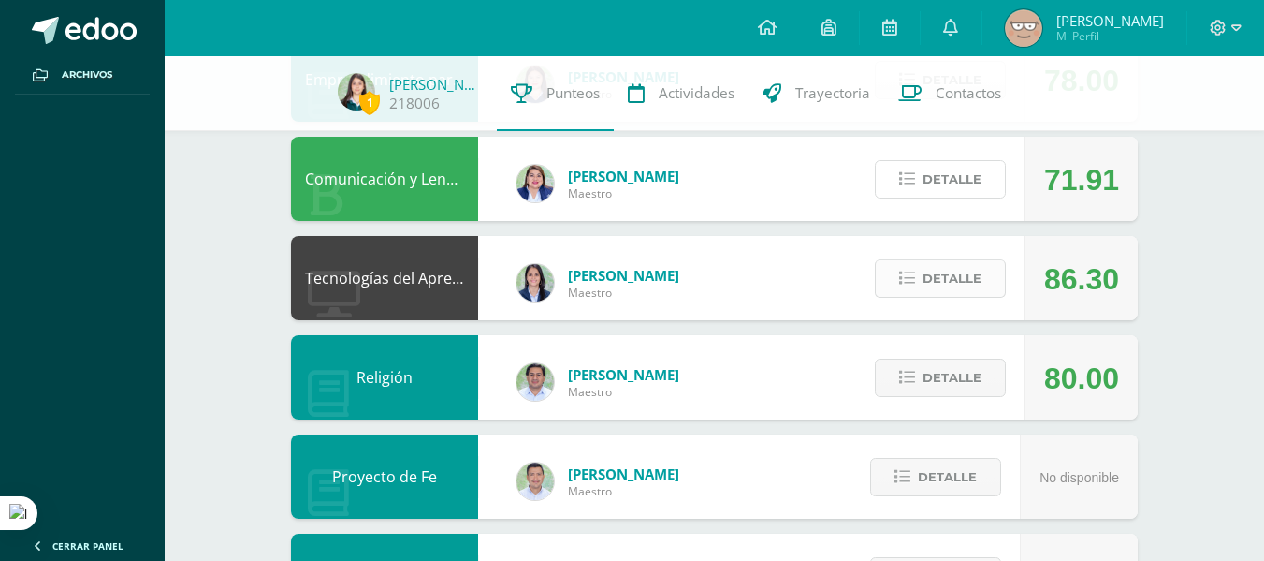
scroll to position [556, 0]
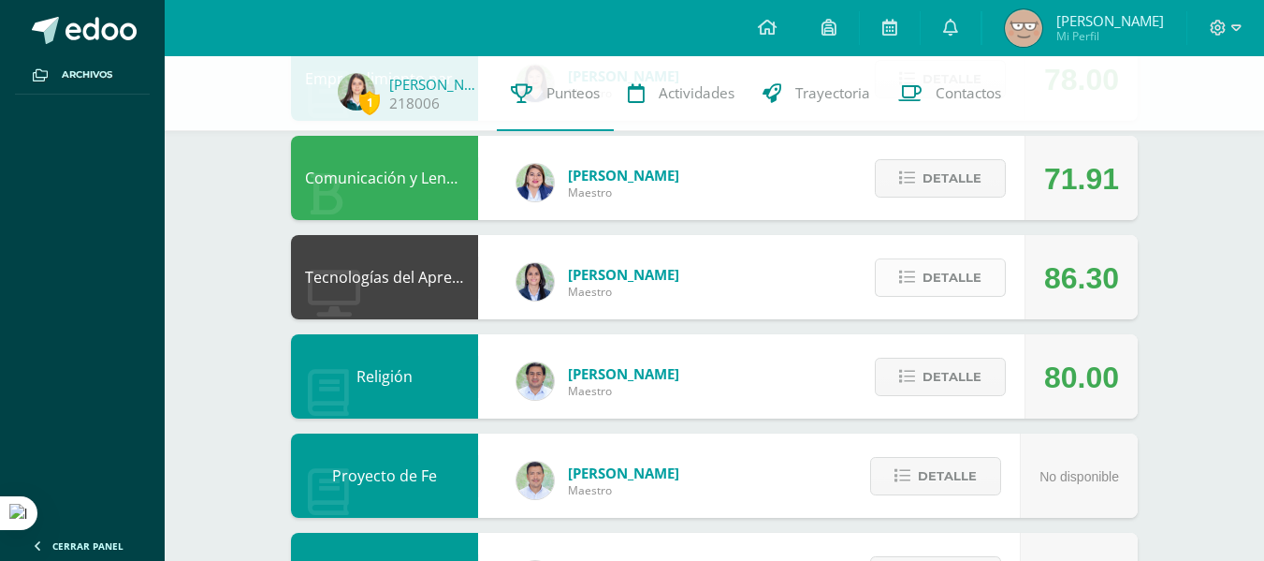
click at [622, 283] on span "Detalle" at bounding box center [952, 277] width 59 height 35
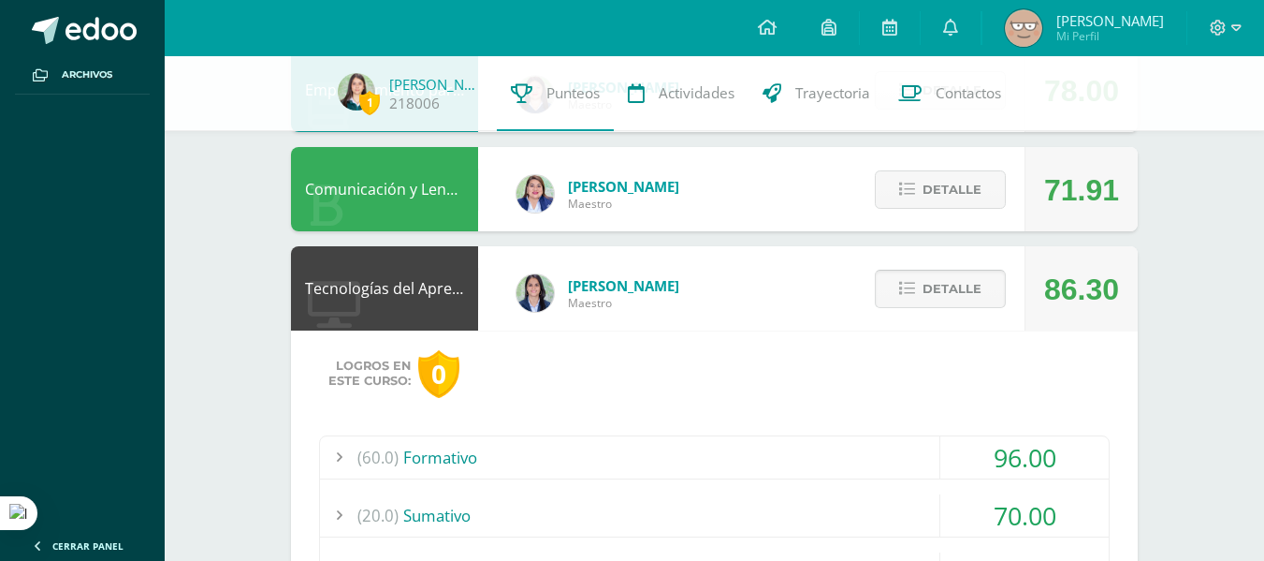
click at [622, 285] on button "Detalle" at bounding box center [940, 288] width 131 height 38
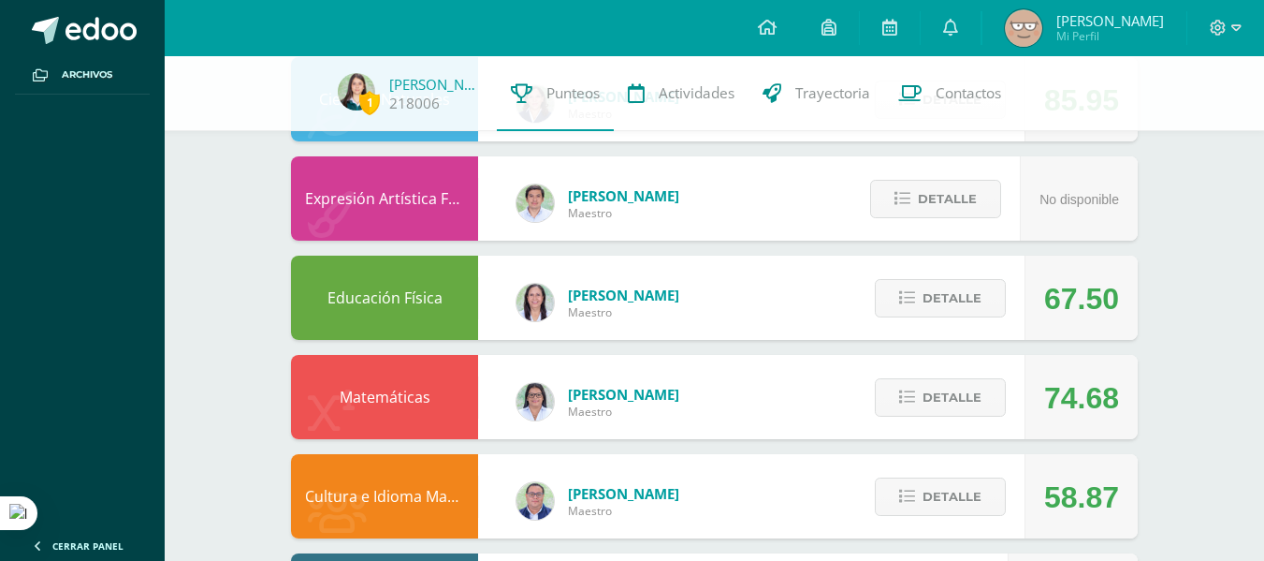
scroll to position [1135, 0]
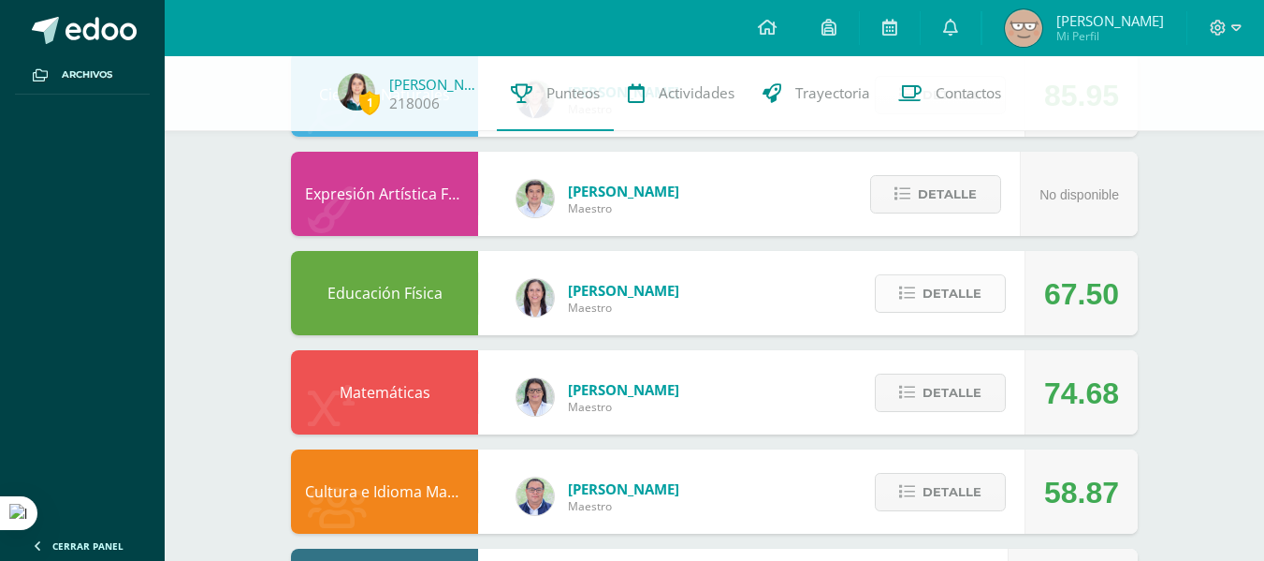
click at [622, 296] on span "Detalle" at bounding box center [952, 293] width 59 height 35
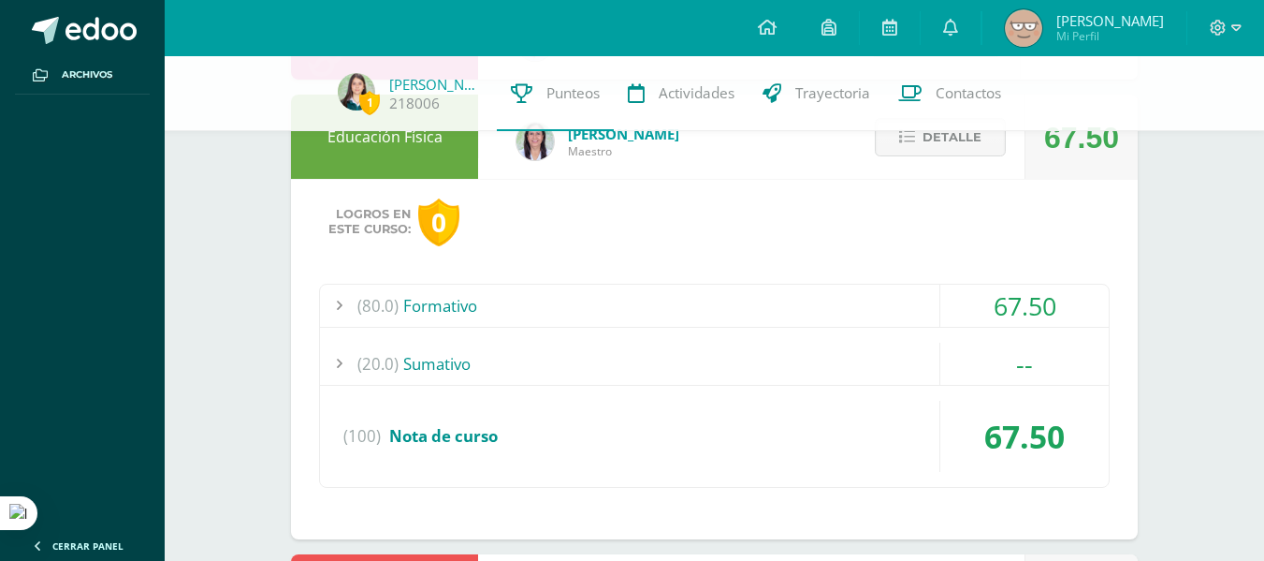
scroll to position [1292, 0]
click at [622, 316] on div "(80.0) Formativo" at bounding box center [714, 305] width 789 height 42
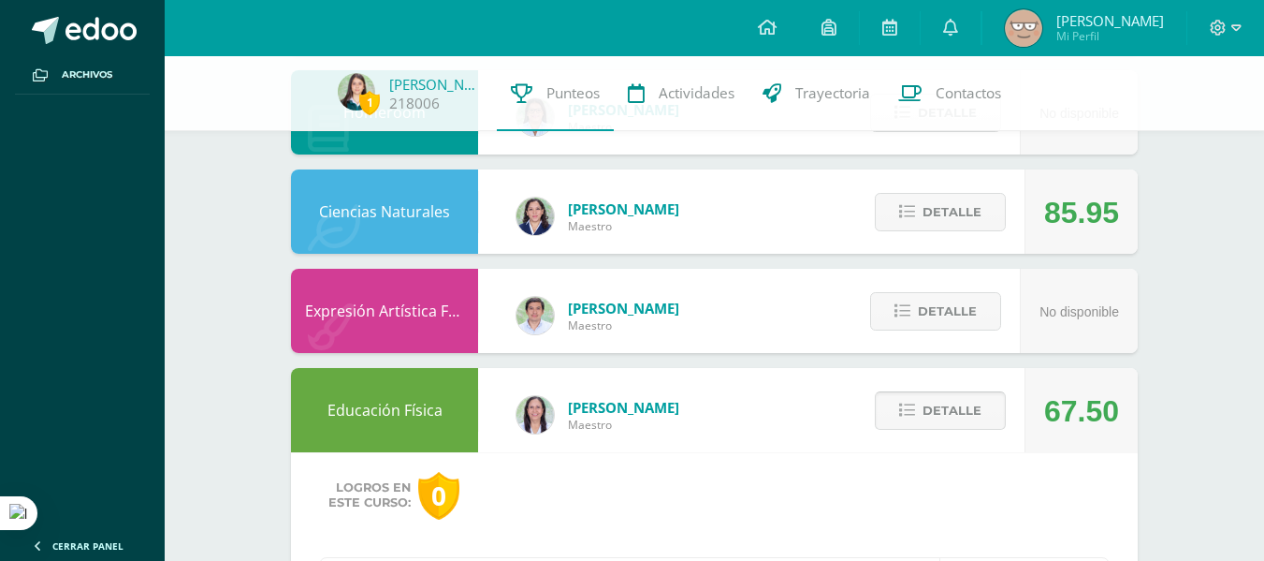
click at [622, 411] on span "Detalle" at bounding box center [952, 410] width 59 height 35
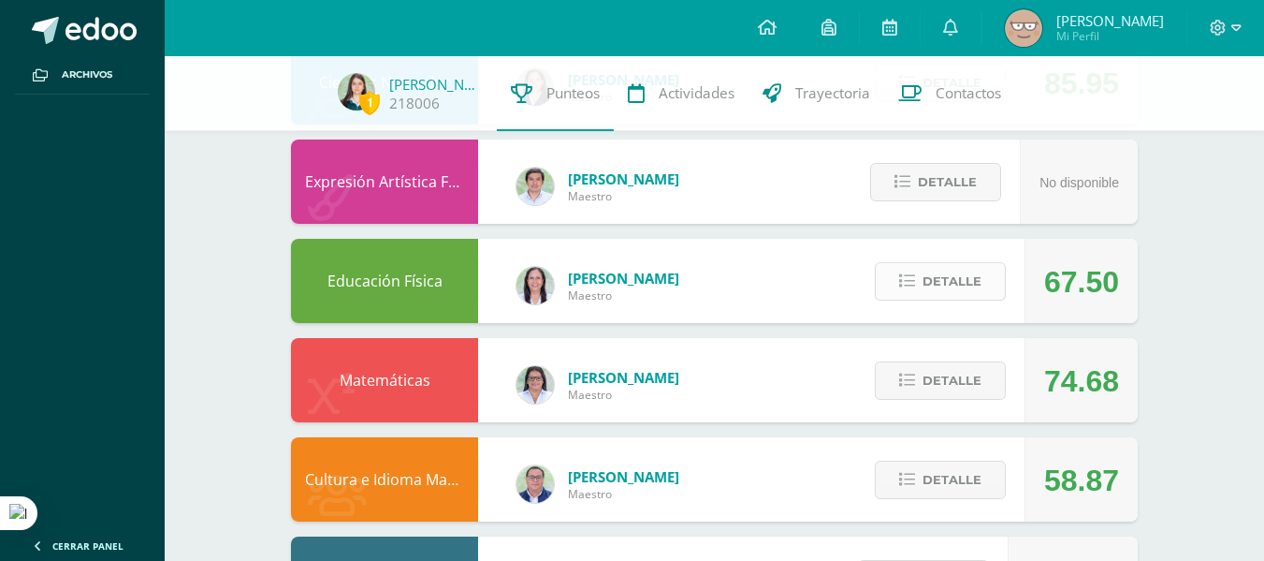
scroll to position [1149, 0]
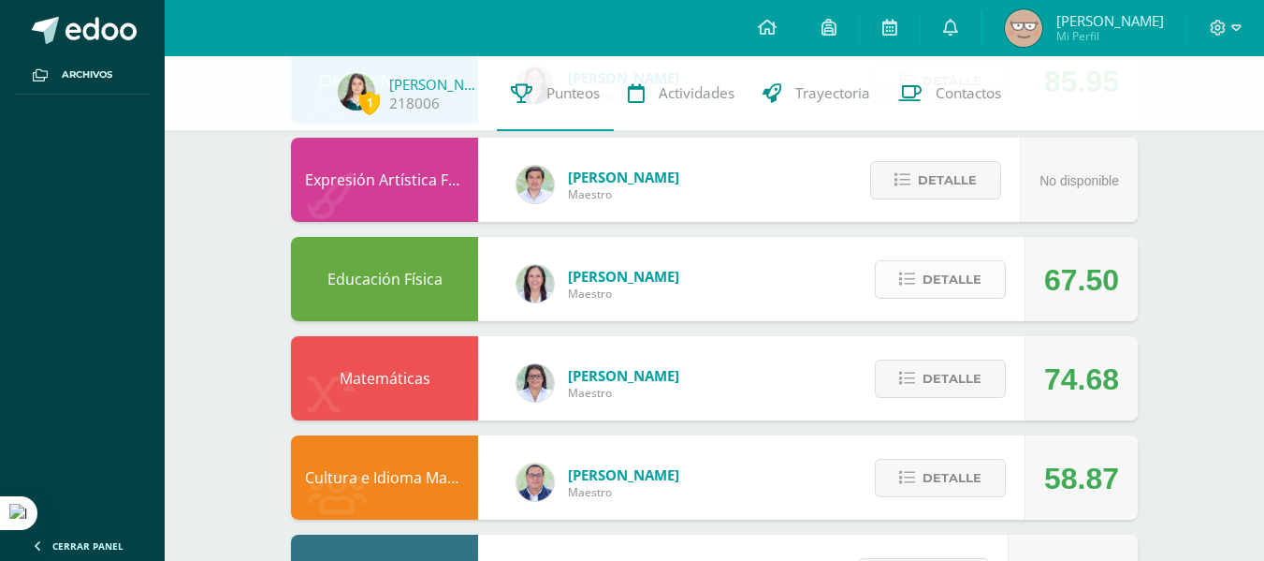
click at [622, 284] on span "Detalle" at bounding box center [952, 279] width 59 height 35
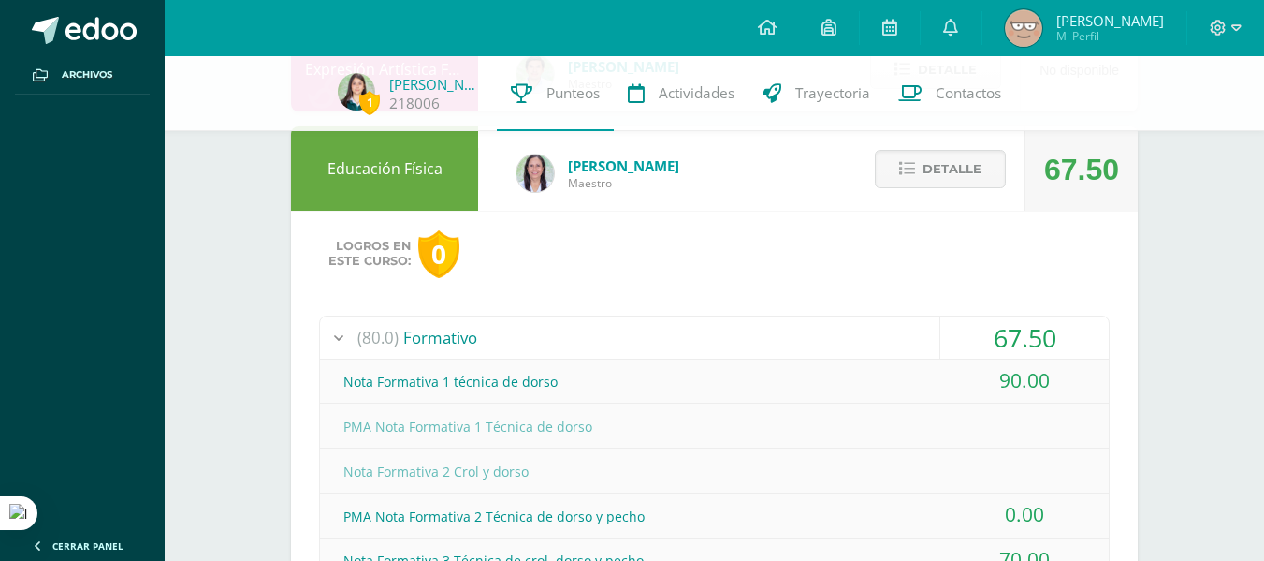
scroll to position [1259, 0]
click at [622, 332] on div "67.50" at bounding box center [1024, 338] width 168 height 42
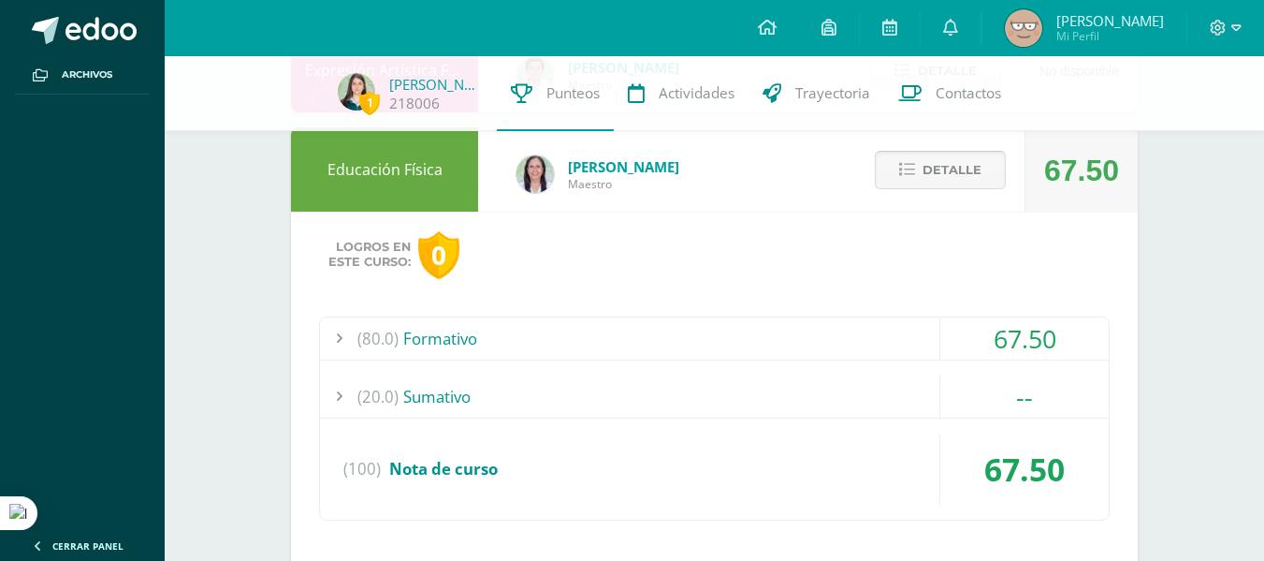
click at [622, 178] on span "Detalle" at bounding box center [952, 170] width 59 height 35
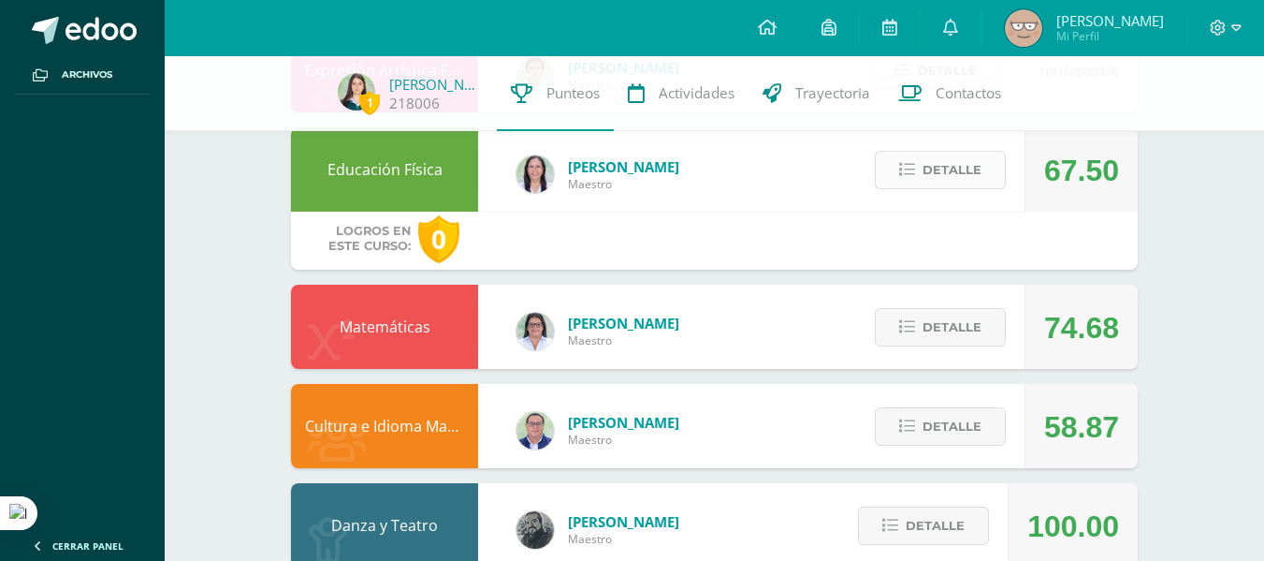
scroll to position [1245, 0]
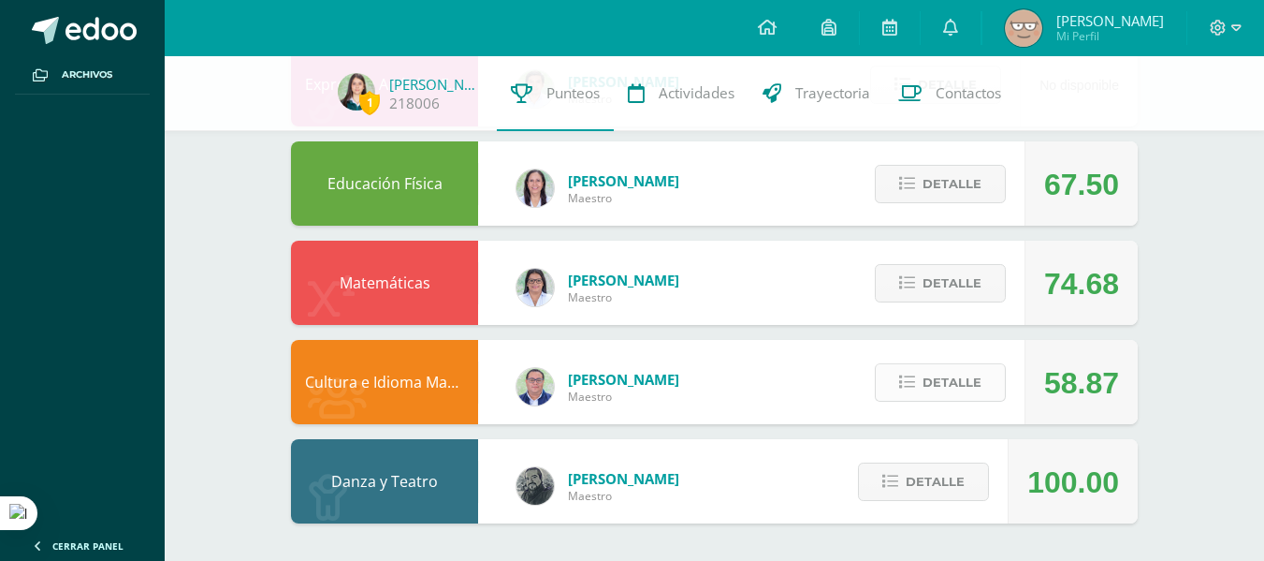
click at [622, 384] on icon at bounding box center [907, 382] width 16 height 16
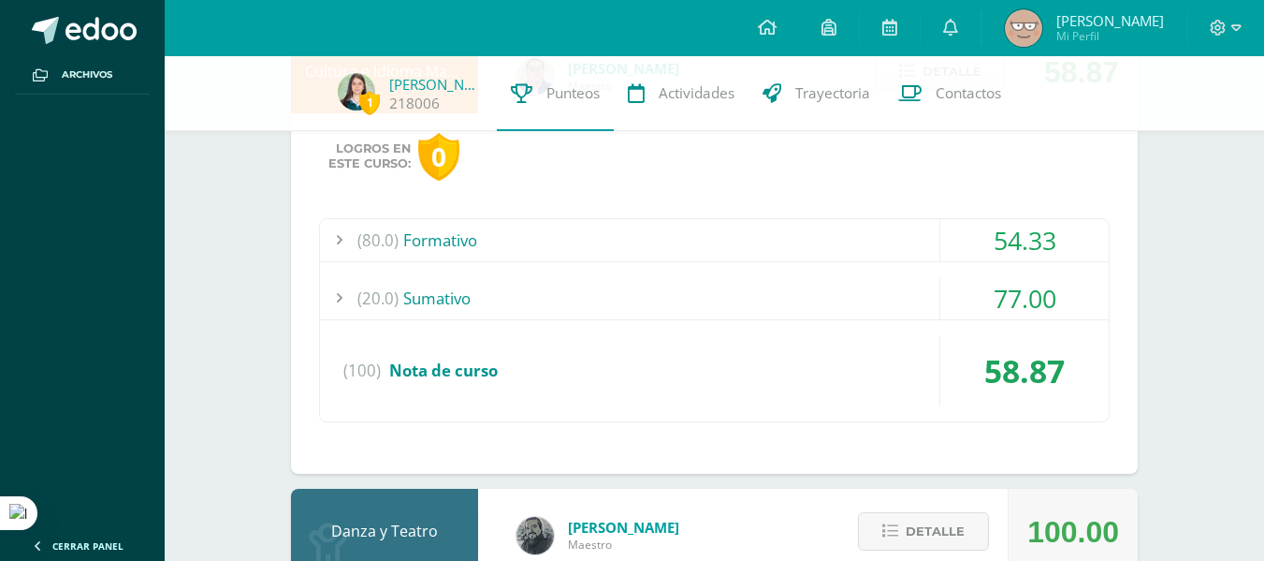
scroll to position [1556, 0]
click at [622, 242] on div "54.33" at bounding box center [1024, 239] width 168 height 42
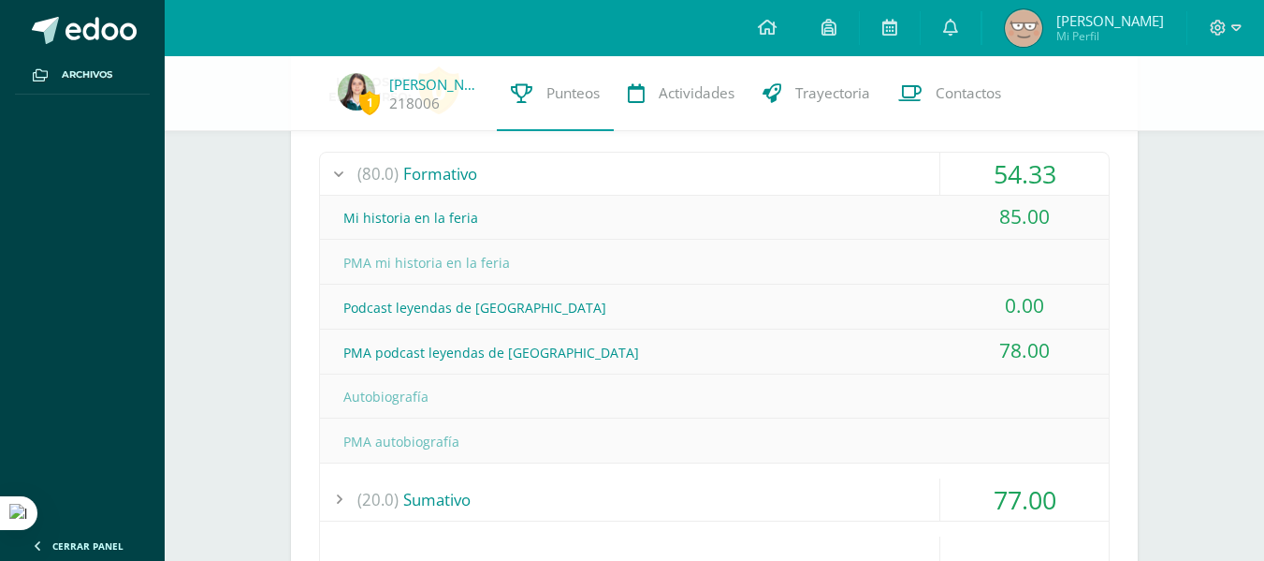
scroll to position [1582, 0]
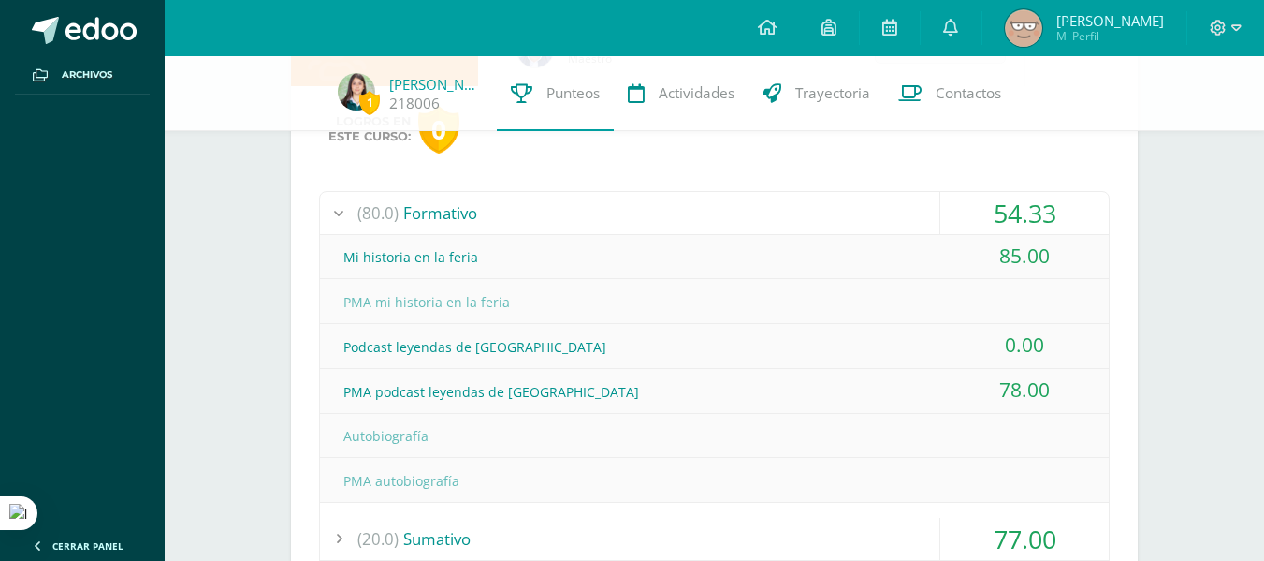
click at [622, 196] on div "54.33" at bounding box center [1024, 213] width 168 height 42
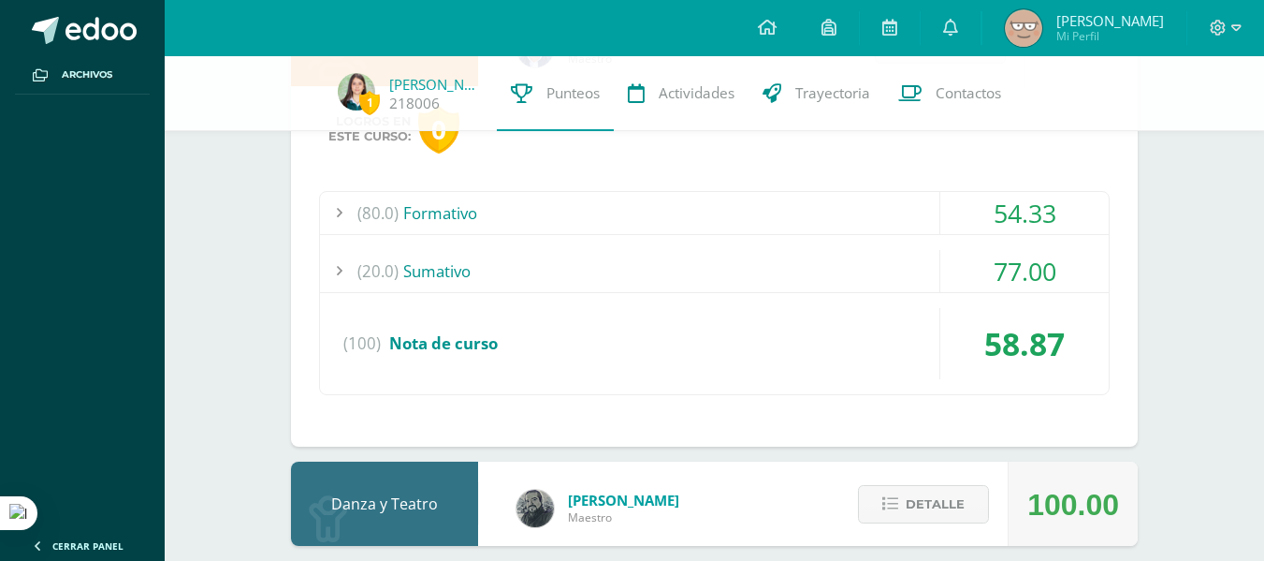
click at [622, 284] on div "77.00" at bounding box center [1024, 271] width 168 height 42
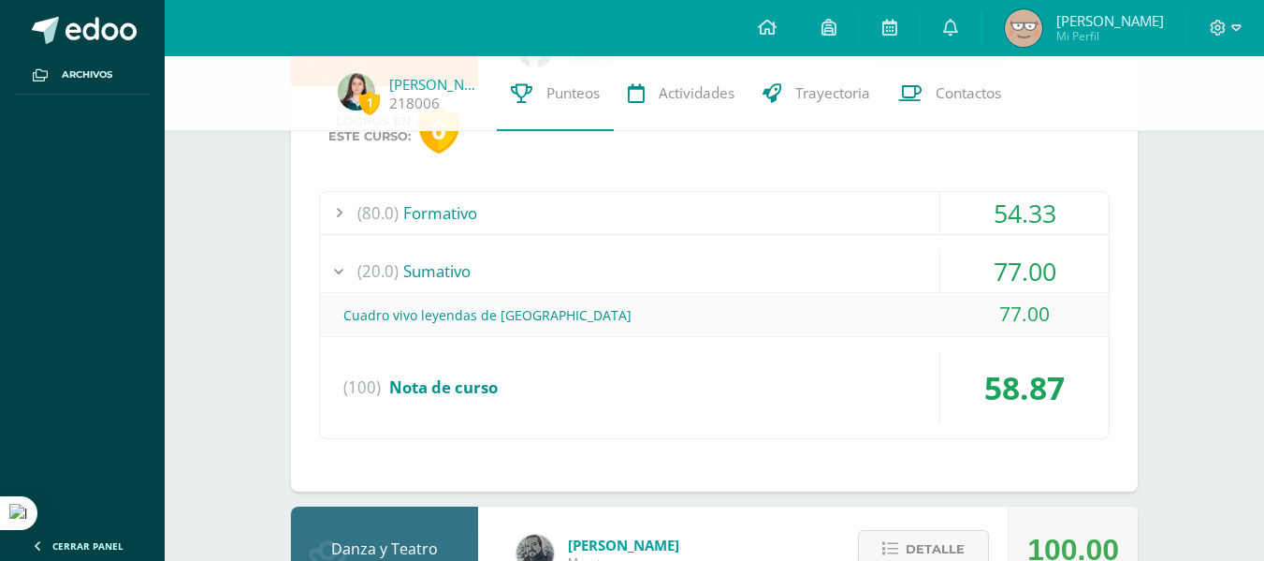
click at [622, 280] on div "(20.0) [GEOGRAPHIC_DATA]" at bounding box center [714, 271] width 789 height 42
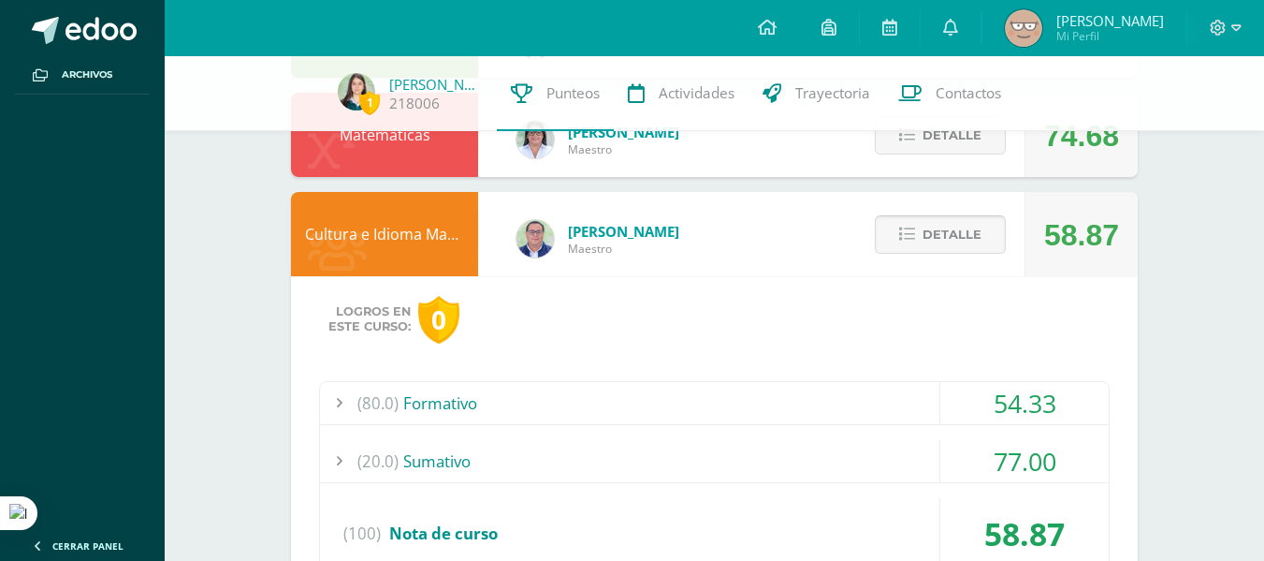
click at [622, 240] on span "Detalle" at bounding box center [952, 234] width 59 height 35
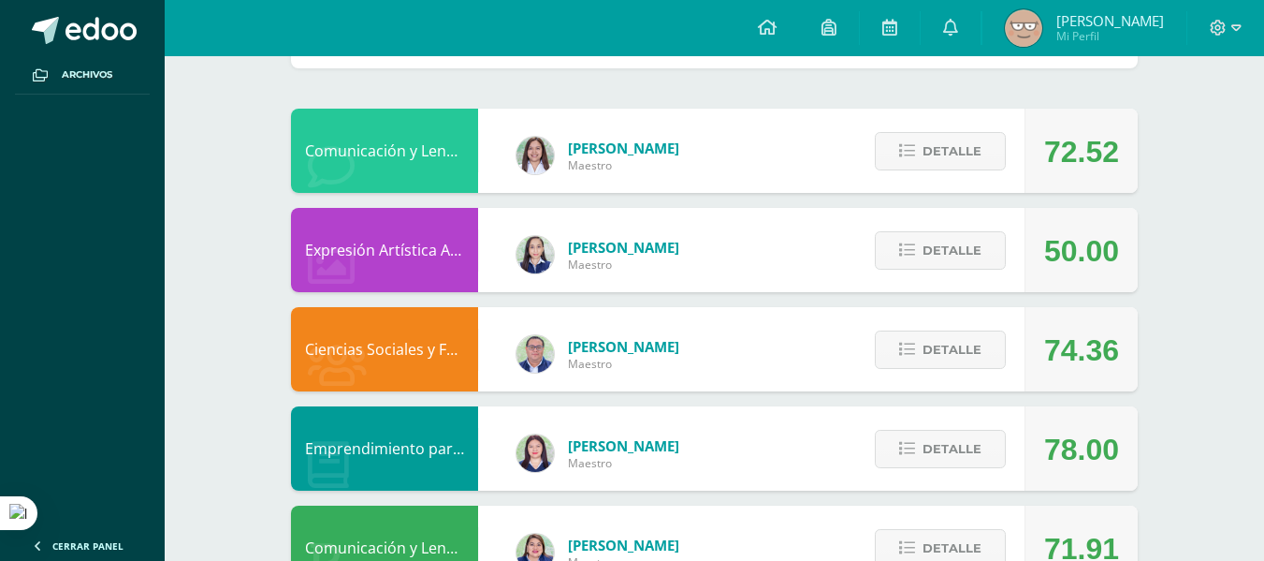
scroll to position [0, 0]
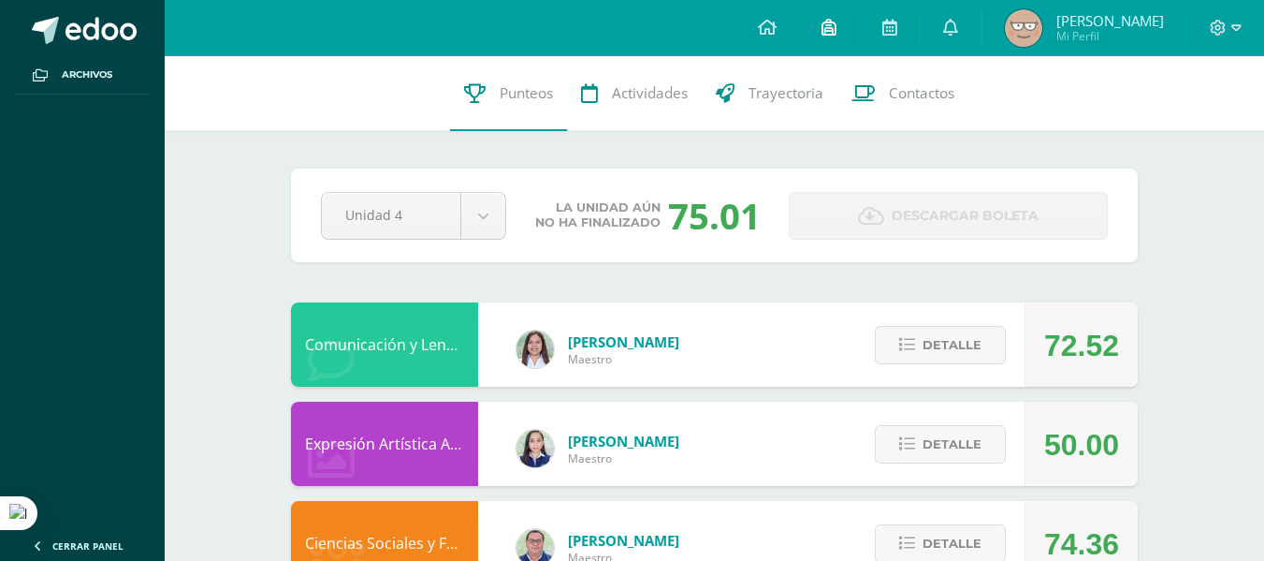
click at [622, 39] on link at bounding box center [829, 28] width 60 height 56
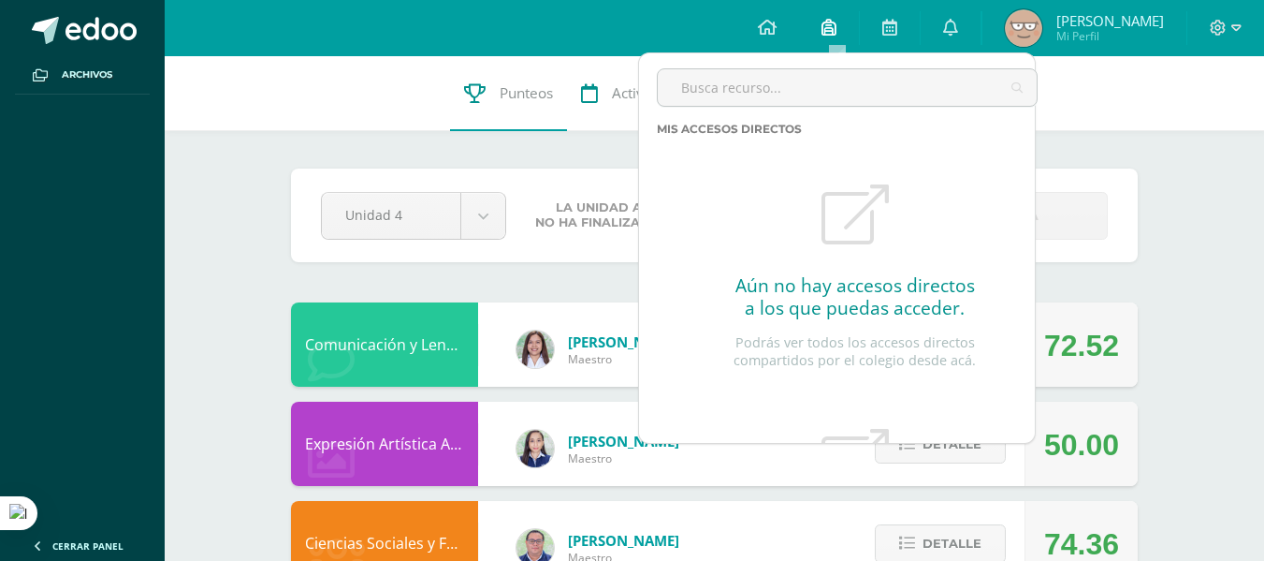
click at [622, 39] on link at bounding box center [829, 28] width 60 height 56
